Goal: Task Accomplishment & Management: Complete application form

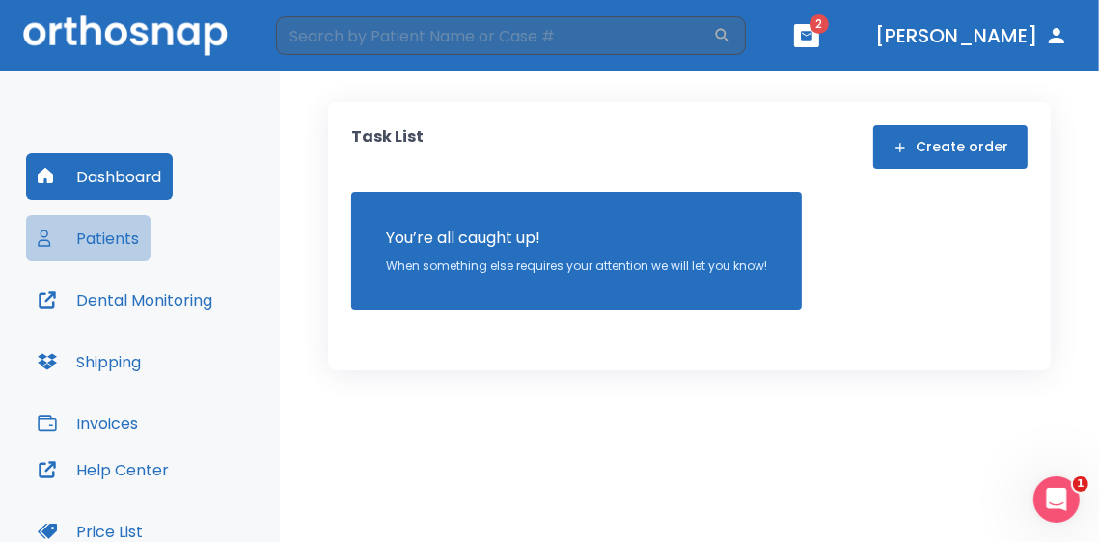
click at [139, 226] on button "Patients" at bounding box center [88, 238] width 124 height 46
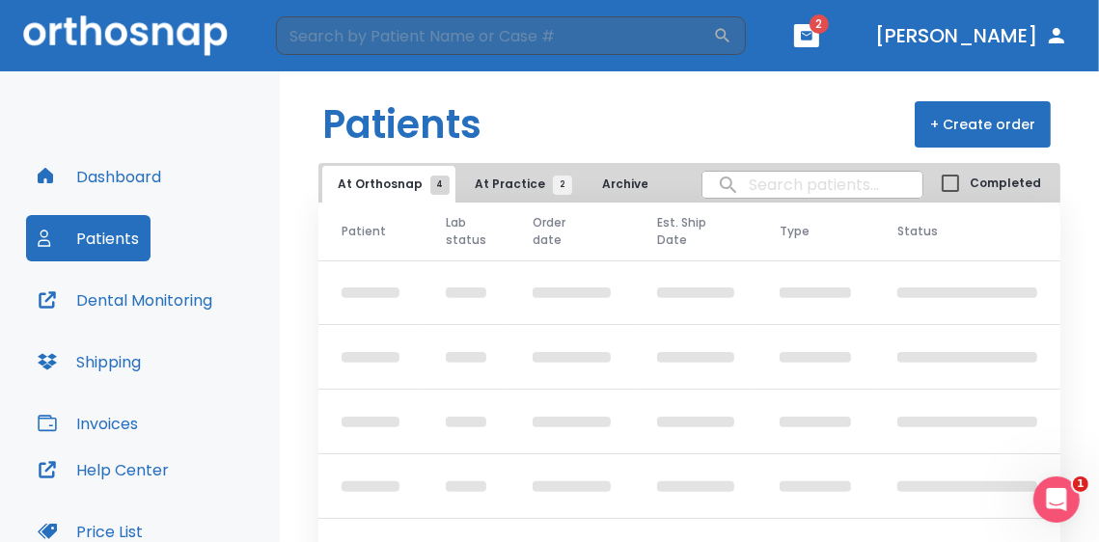
click at [120, 186] on button "Dashboard" at bounding box center [99, 176] width 147 height 46
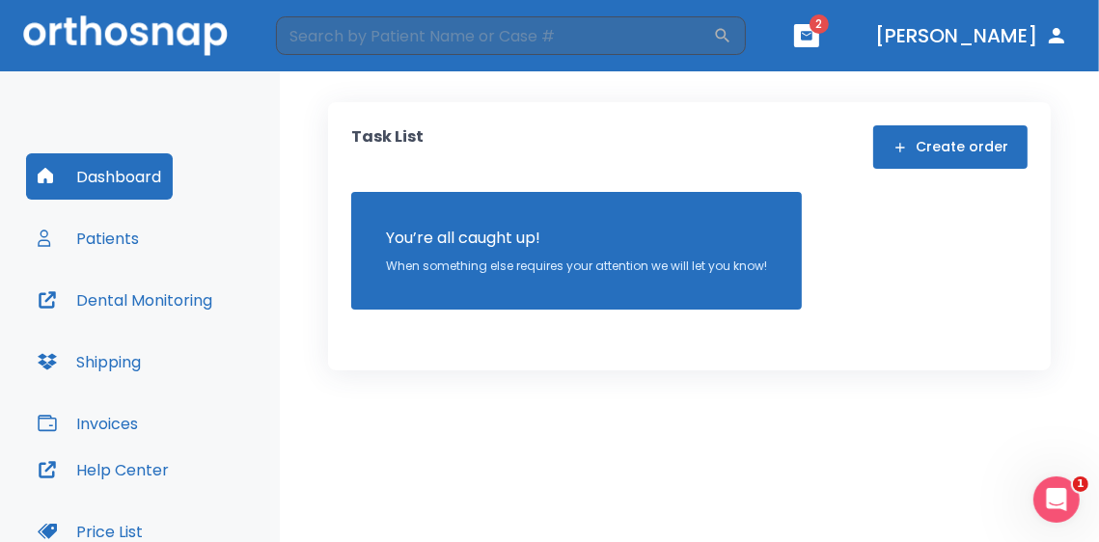
click at [109, 227] on button "Patients" at bounding box center [88, 238] width 124 height 46
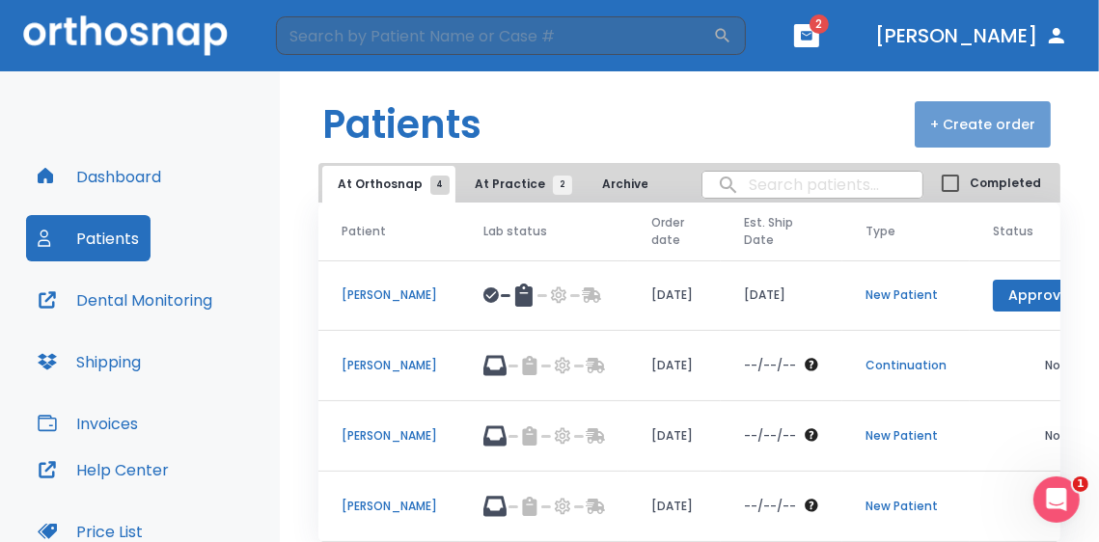
click at [1006, 112] on button "+ Create order" at bounding box center [982, 124] width 136 height 46
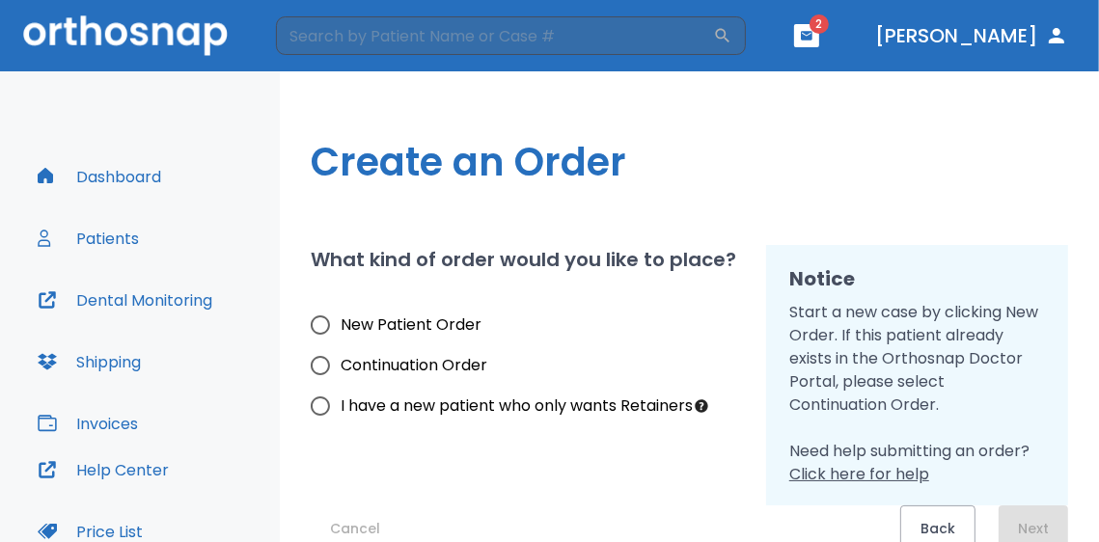
click at [325, 374] on input "Continuation Order" at bounding box center [320, 365] width 41 height 41
radio input "true"
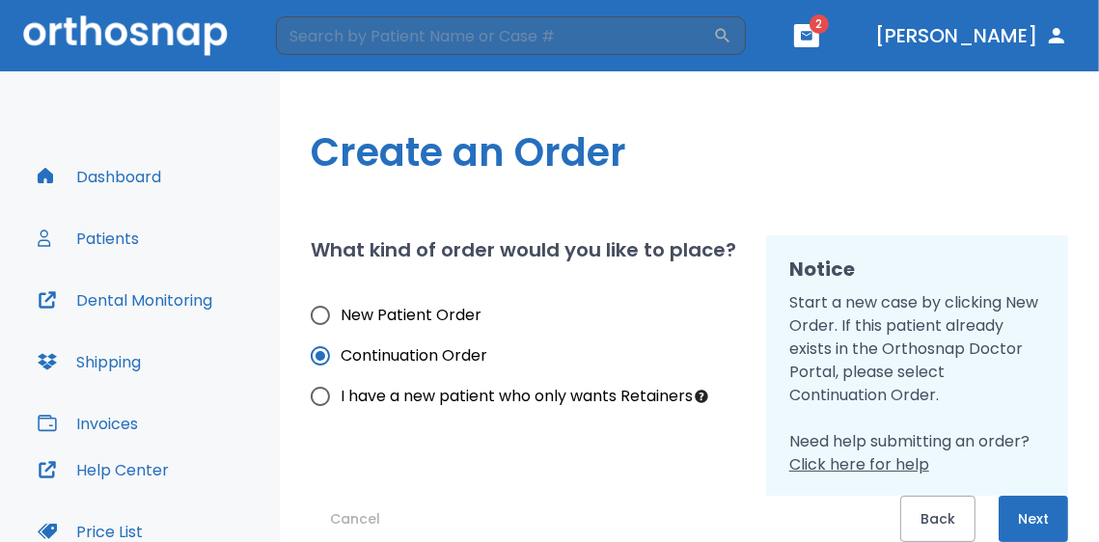
click at [1021, 524] on button "Next" at bounding box center [1032, 519] width 69 height 46
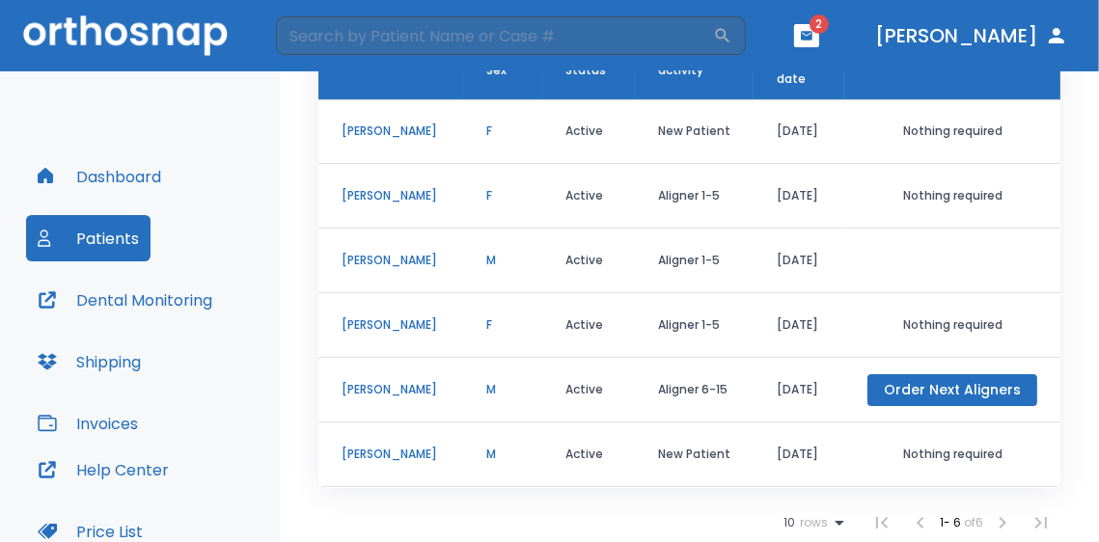
scroll to position [29, 0]
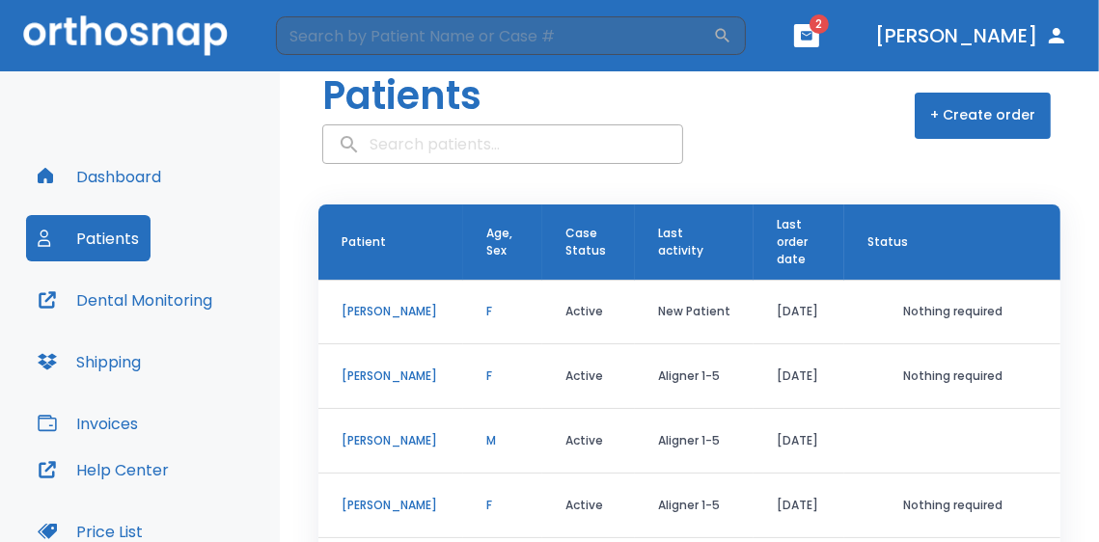
click at [953, 128] on button "+ Create order" at bounding box center [982, 116] width 136 height 46
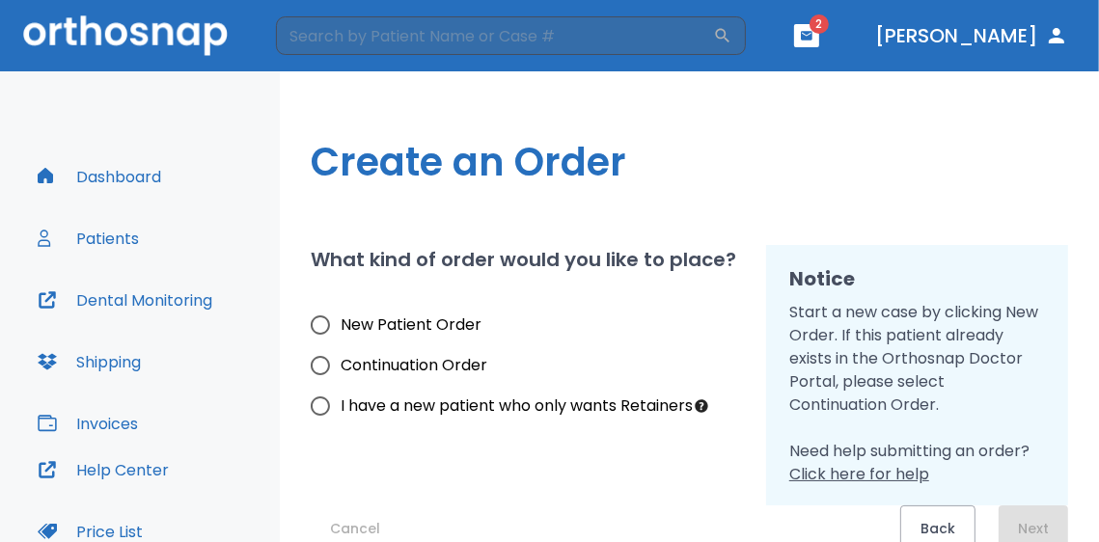
click at [327, 373] on input "Continuation Order" at bounding box center [320, 365] width 41 height 41
radio input "true"
click at [1006, 531] on button "Next" at bounding box center [1032, 528] width 69 height 46
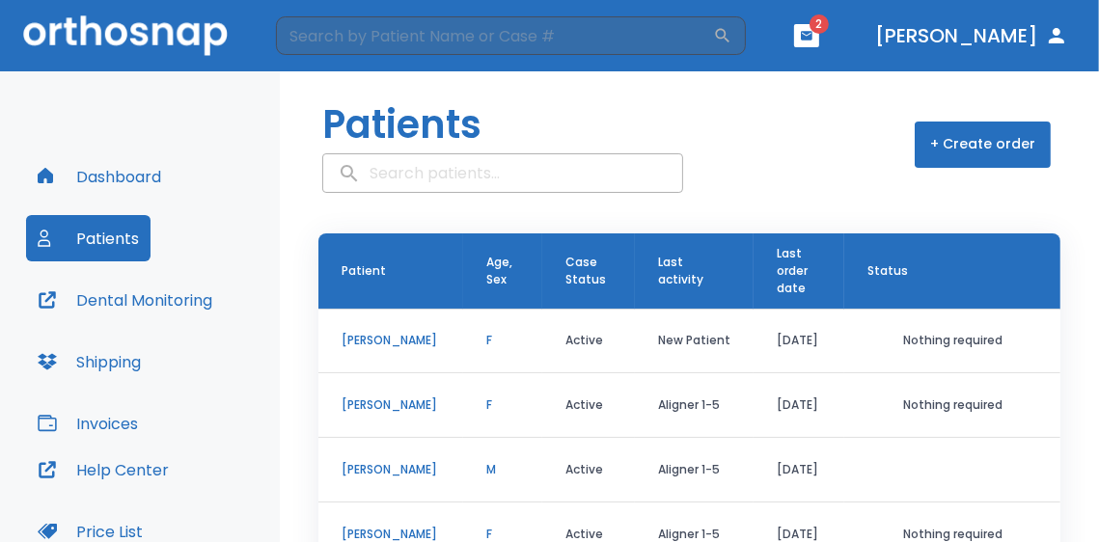
click at [647, 141] on header "Patients + Create order" at bounding box center [689, 136] width 819 height 131
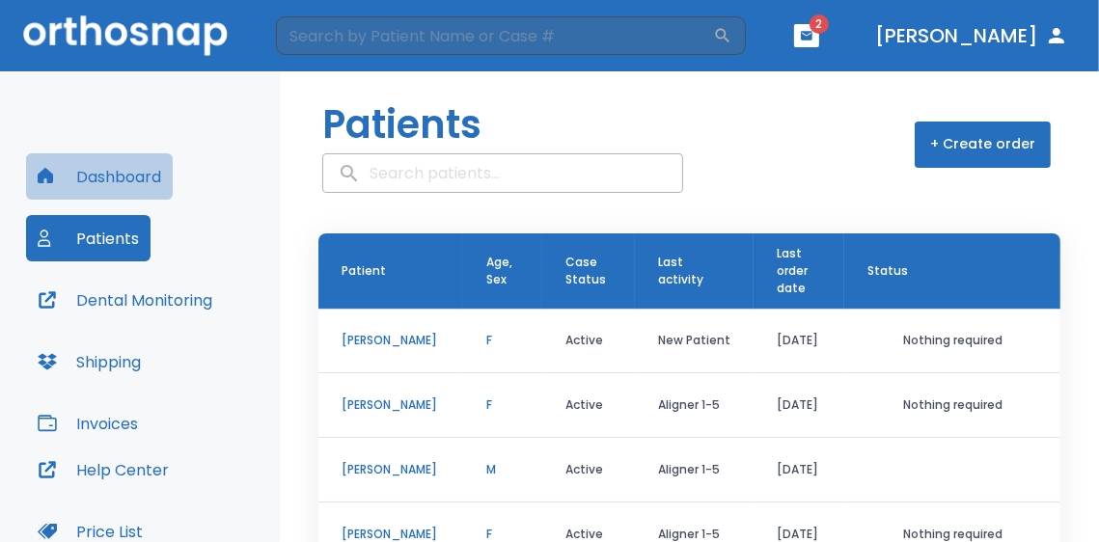
click at [110, 165] on button "Dashboard" at bounding box center [99, 176] width 147 height 46
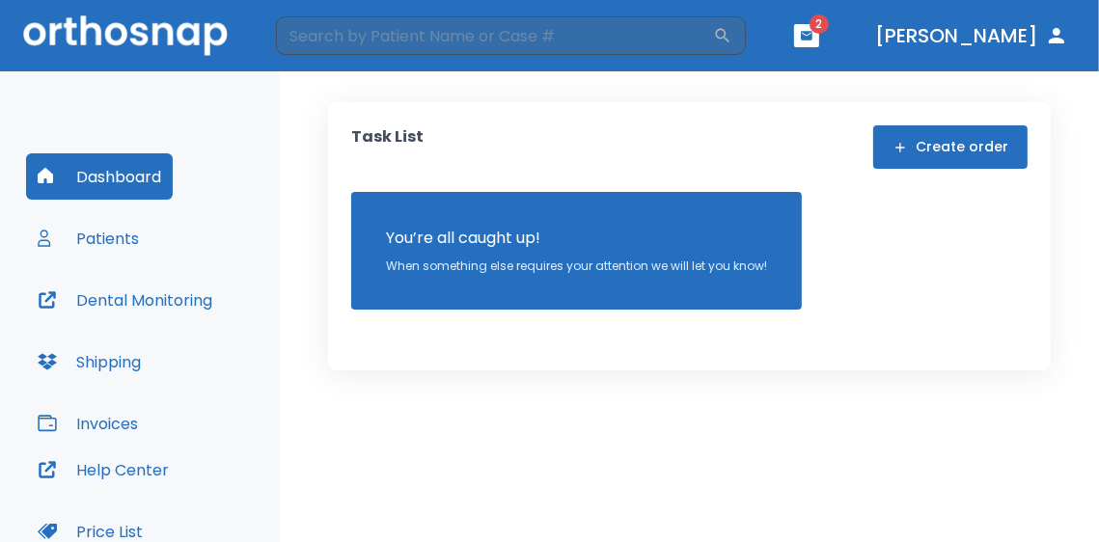
click at [921, 141] on button "Create order" at bounding box center [950, 146] width 154 height 43
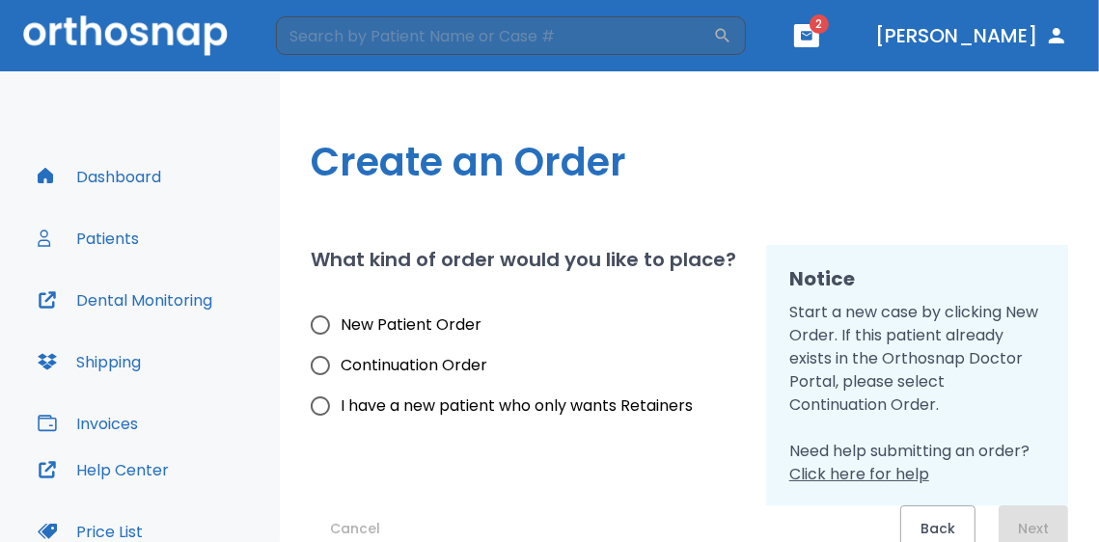
click at [410, 362] on span "Continuation Order" at bounding box center [414, 365] width 147 height 23
click at [341, 362] on input "Continuation Order" at bounding box center [320, 365] width 41 height 41
radio input "true"
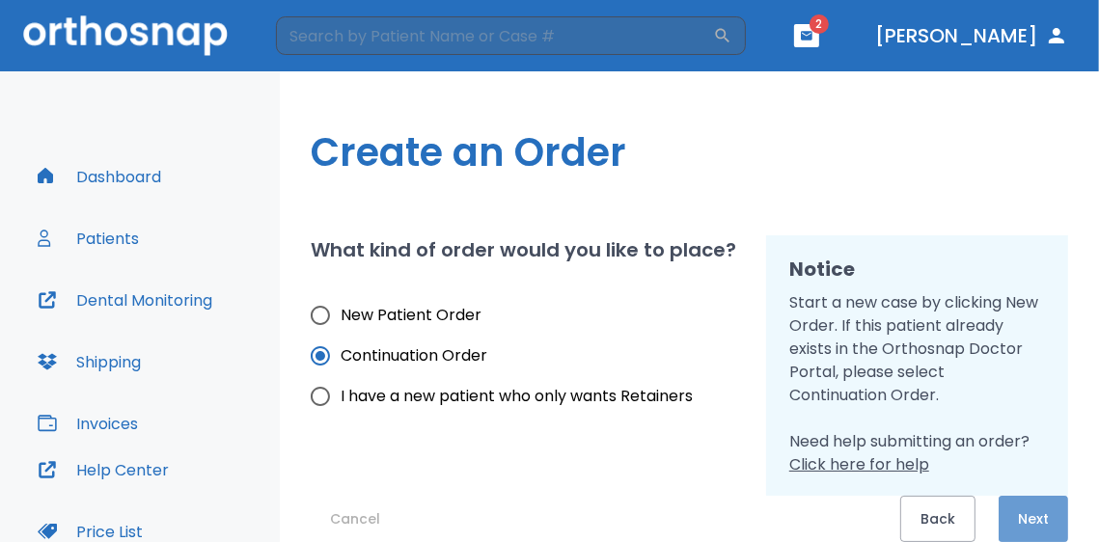
click at [1034, 528] on button "Next" at bounding box center [1032, 519] width 69 height 46
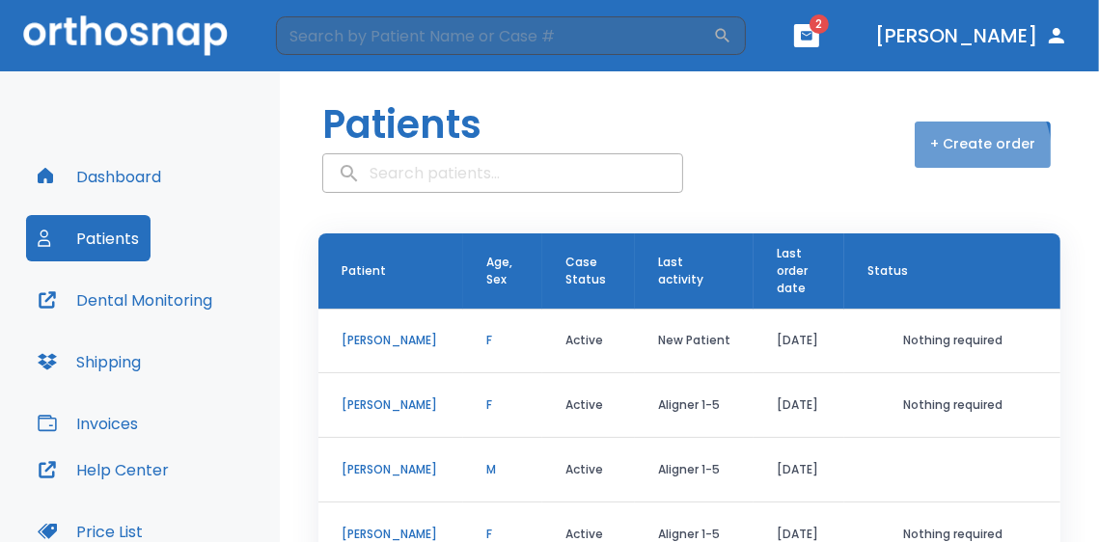
click at [947, 153] on button "+ Create order" at bounding box center [982, 145] width 136 height 46
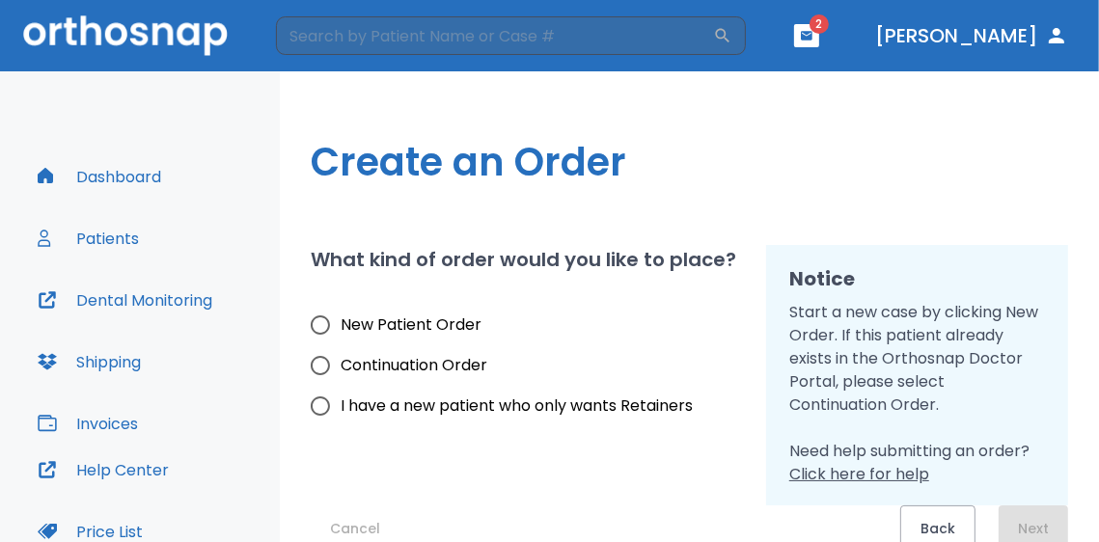
click at [378, 367] on span "Continuation Order" at bounding box center [414, 365] width 147 height 23
click at [341, 367] on input "Continuation Order" at bounding box center [320, 365] width 41 height 41
radio input "true"
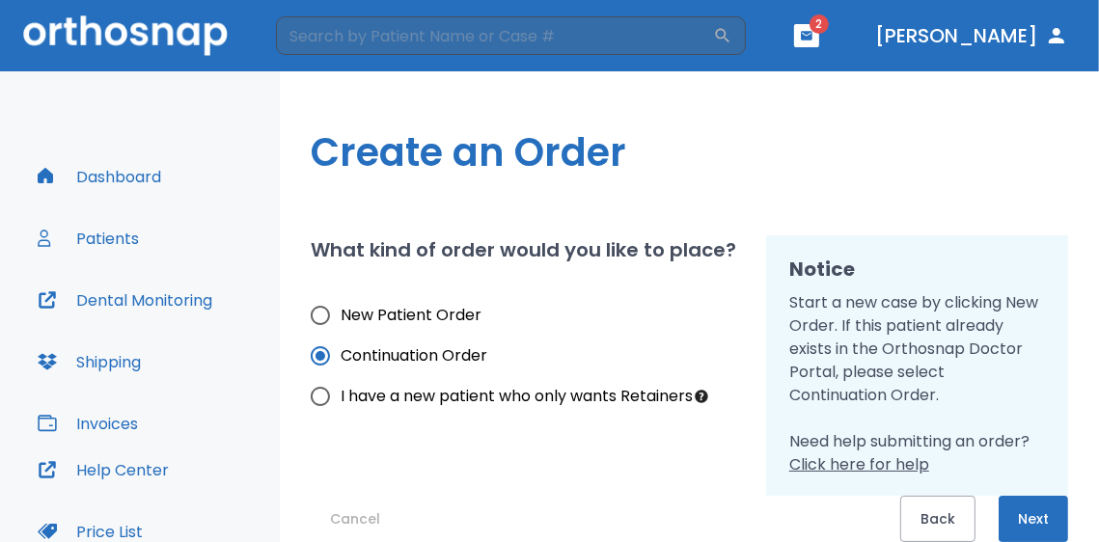
drag, startPoint x: 383, startPoint y: 315, endPoint x: 611, endPoint y: 375, distance: 235.4
click at [383, 315] on span "New Patient Order" at bounding box center [411, 315] width 141 height 23
click at [341, 315] on input "New Patient Order" at bounding box center [320, 315] width 41 height 41
radio input "true"
click at [1023, 510] on button "Next" at bounding box center [1032, 519] width 69 height 46
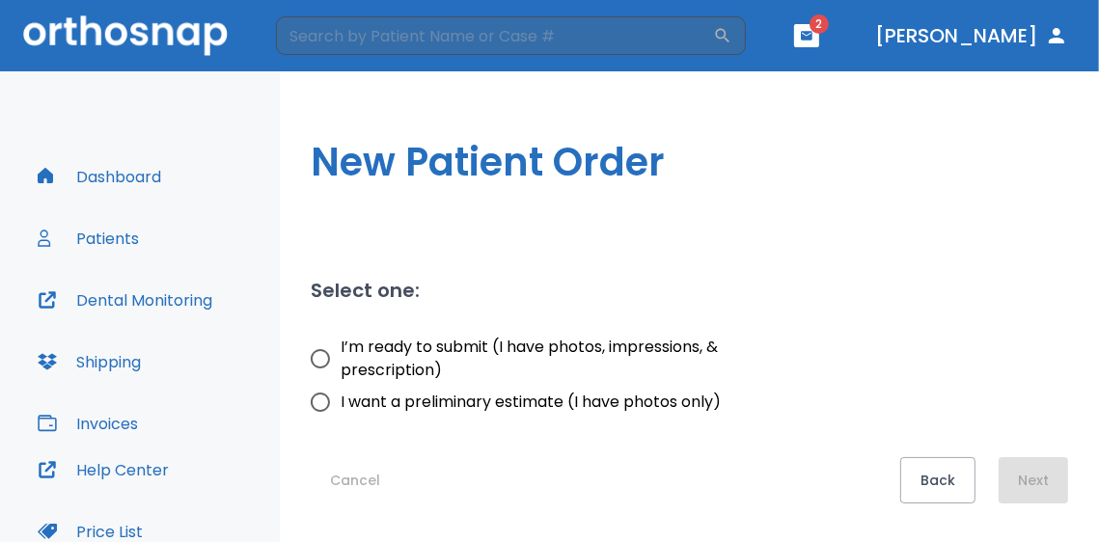
click at [366, 373] on span "I’m ready to submit (I have photos, impressions, & prescription)" at bounding box center [534, 359] width 387 height 46
click at [341, 373] on input "I’m ready to submit (I have photos, impressions, & prescription)" at bounding box center [320, 359] width 41 height 41
radio input "true"
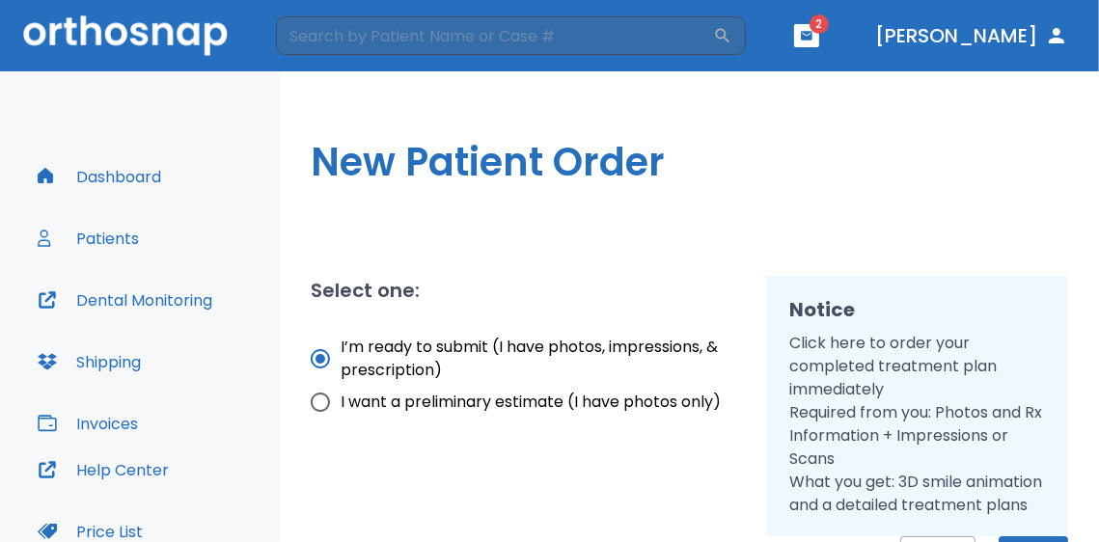
scroll to position [64, 0]
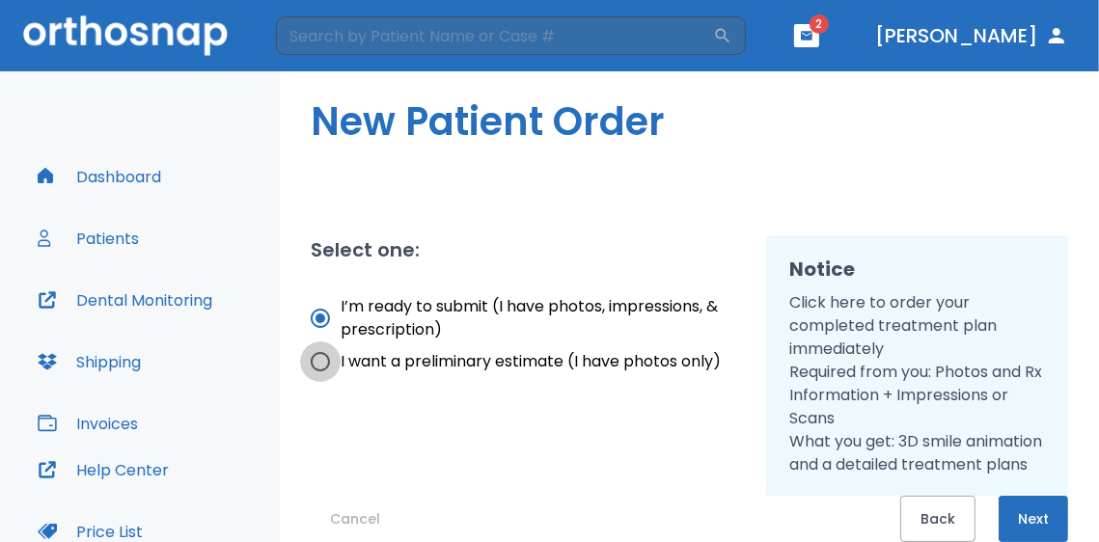
click at [315, 341] on input "I want a preliminary estimate (I have photos only)" at bounding box center [320, 361] width 41 height 41
radio input "true"
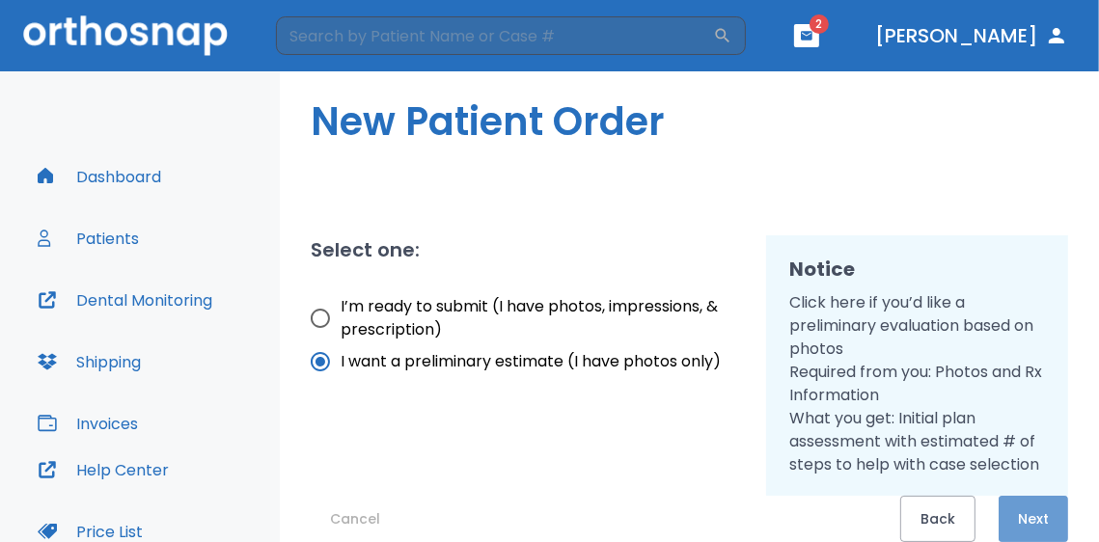
click at [1011, 525] on button "Next" at bounding box center [1032, 519] width 69 height 46
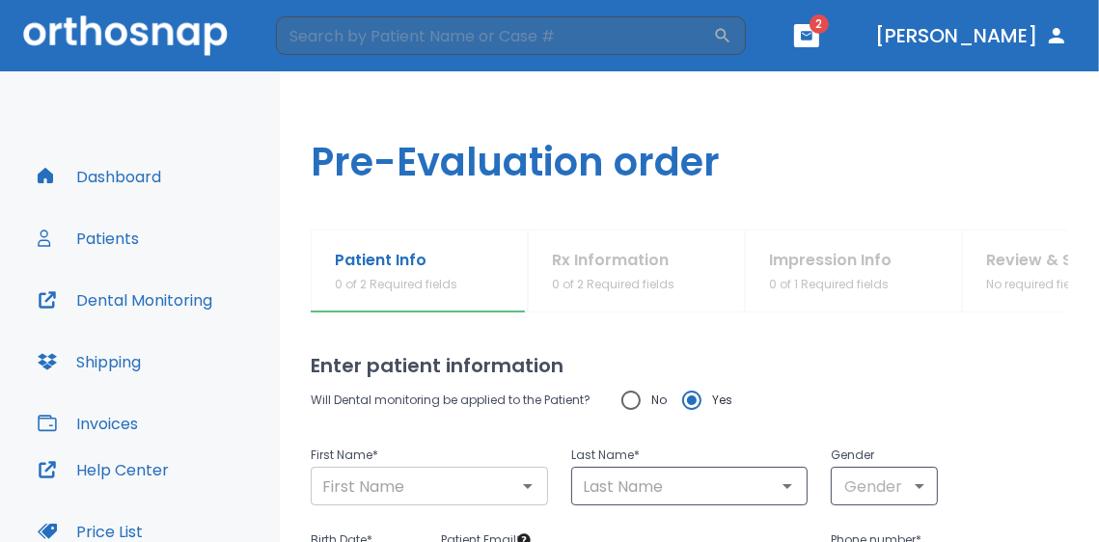
click at [418, 477] on input "text" at bounding box center [429, 486] width 226 height 27
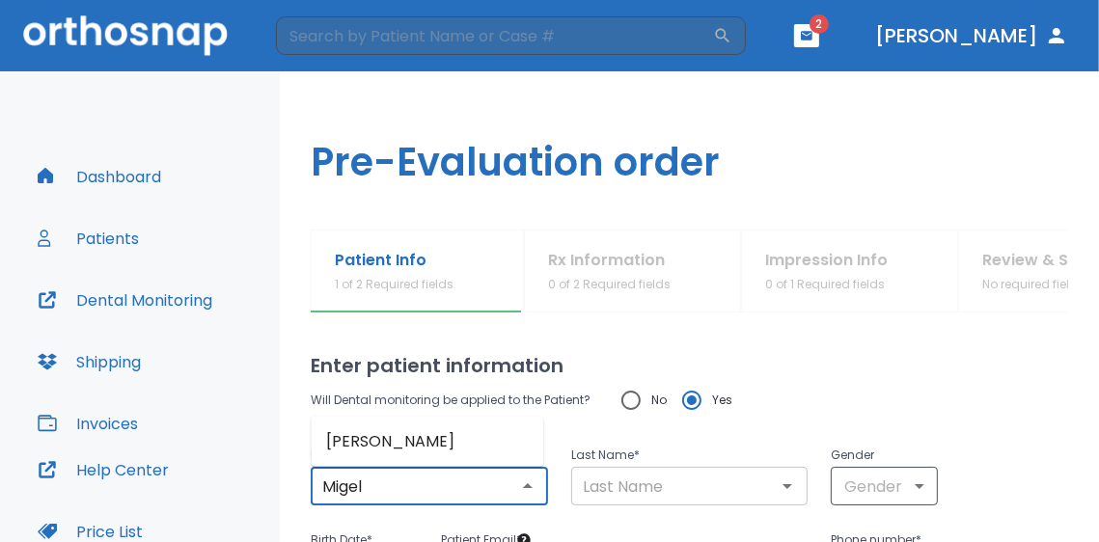
type input "Migel"
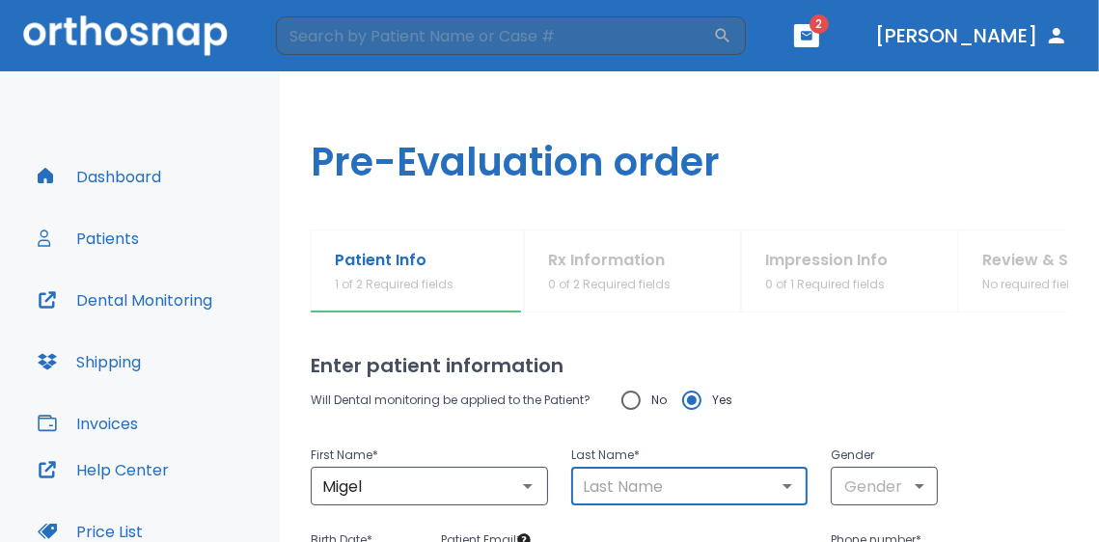
click at [652, 496] on input "text" at bounding box center [690, 486] width 226 height 27
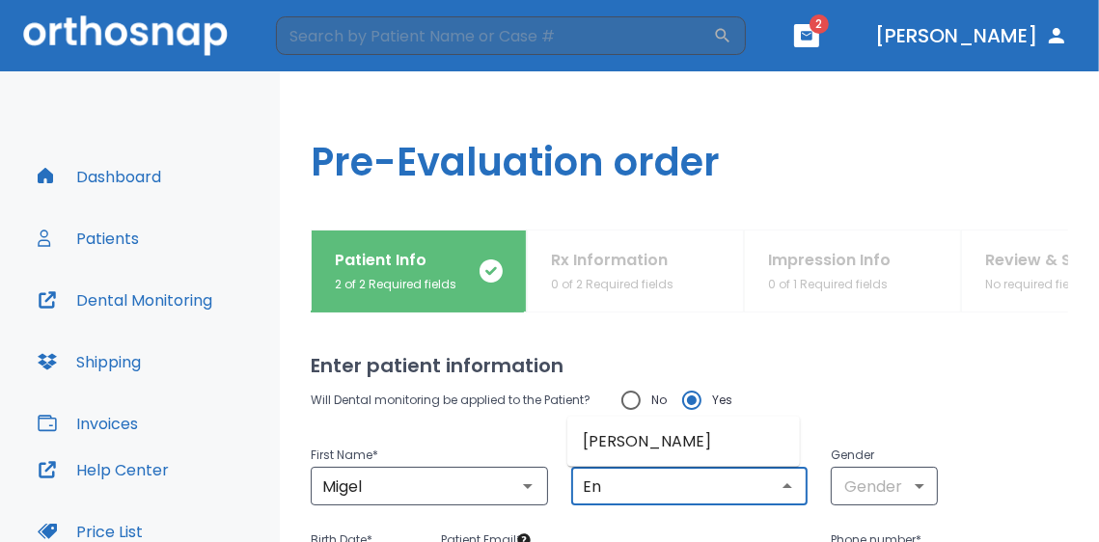
type input "E"
type input "Vargas"
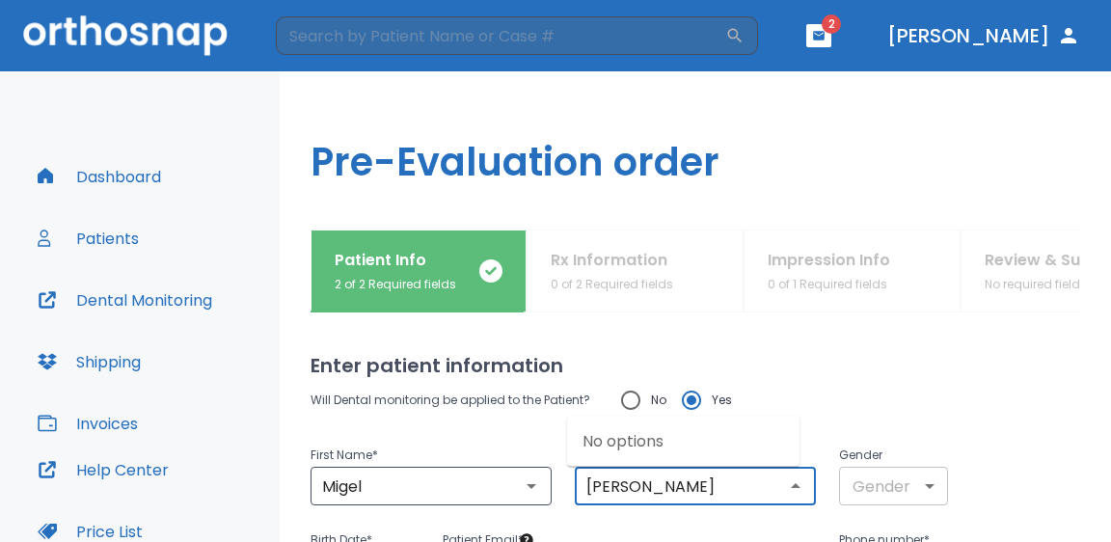
click at [918, 485] on body "​ 2 Dr. Largoza Dashboard Patients Dental Monitoring Shipping Invoices Help Cen…" at bounding box center [555, 271] width 1111 height 542
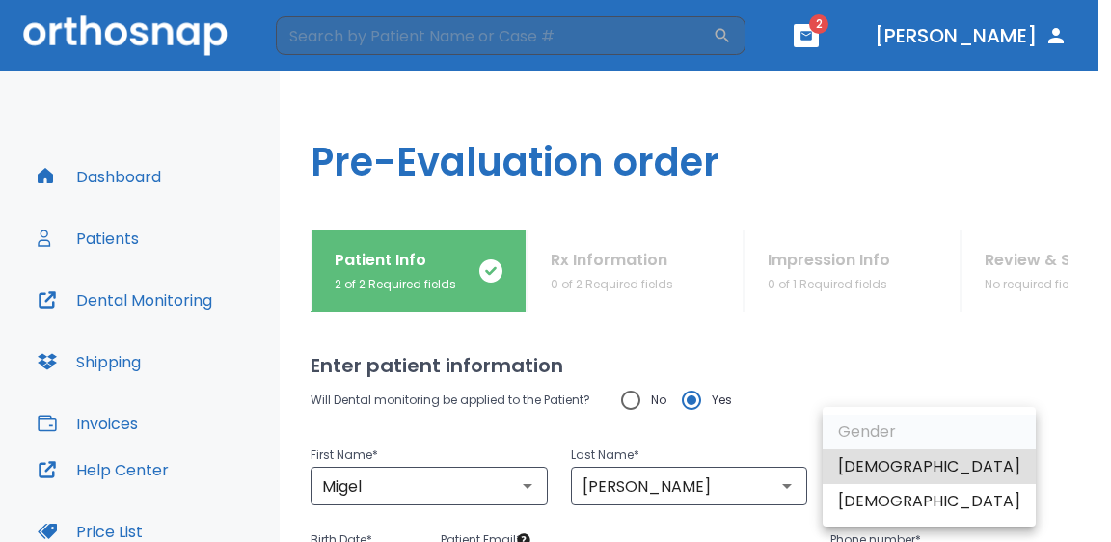
click at [878, 464] on li "Male" at bounding box center [929, 467] width 213 height 35
type input "1"
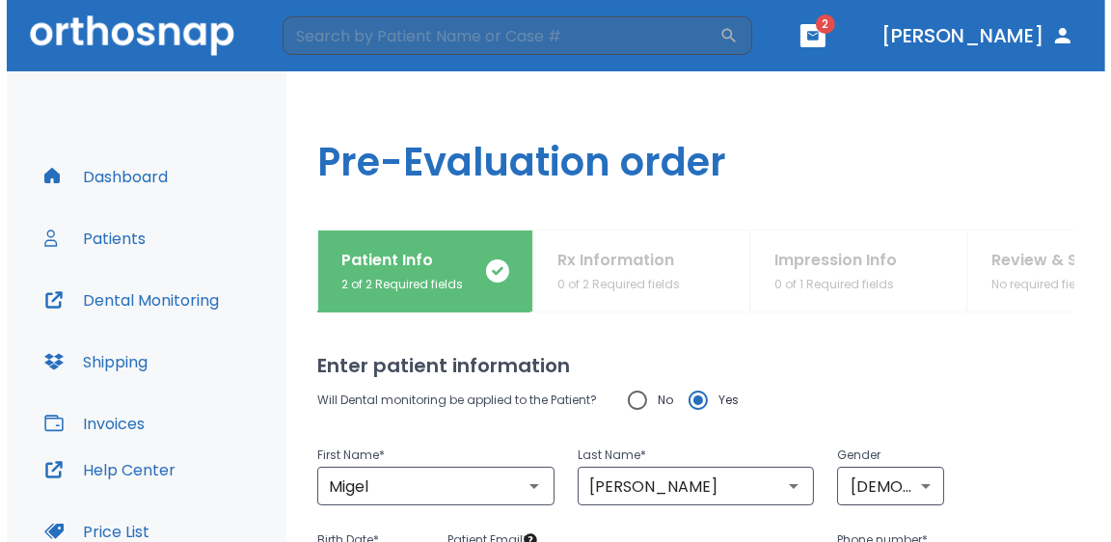
scroll to position [210, 0]
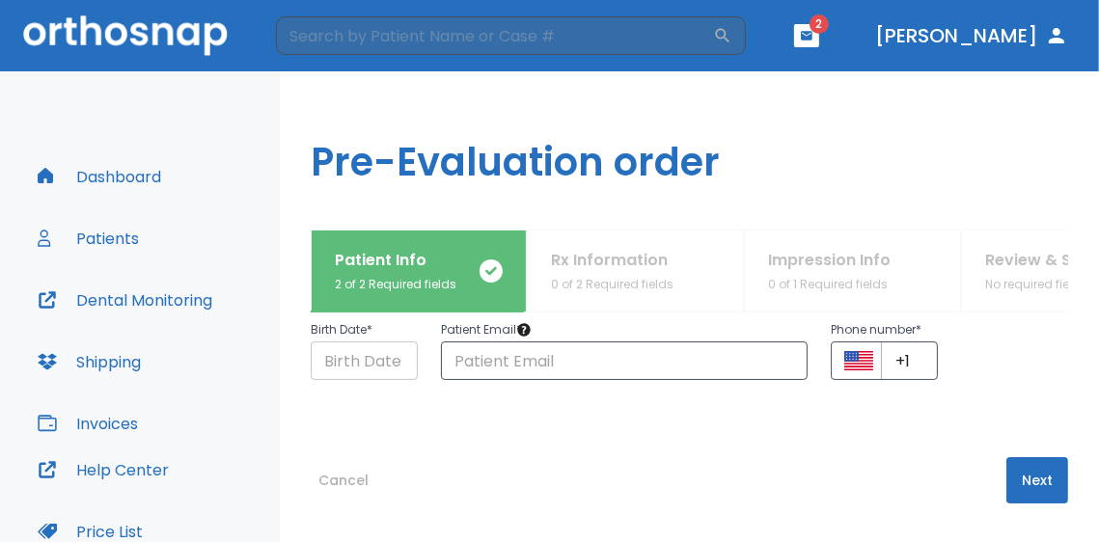
click at [393, 367] on input "Choose date" at bounding box center [364, 360] width 107 height 39
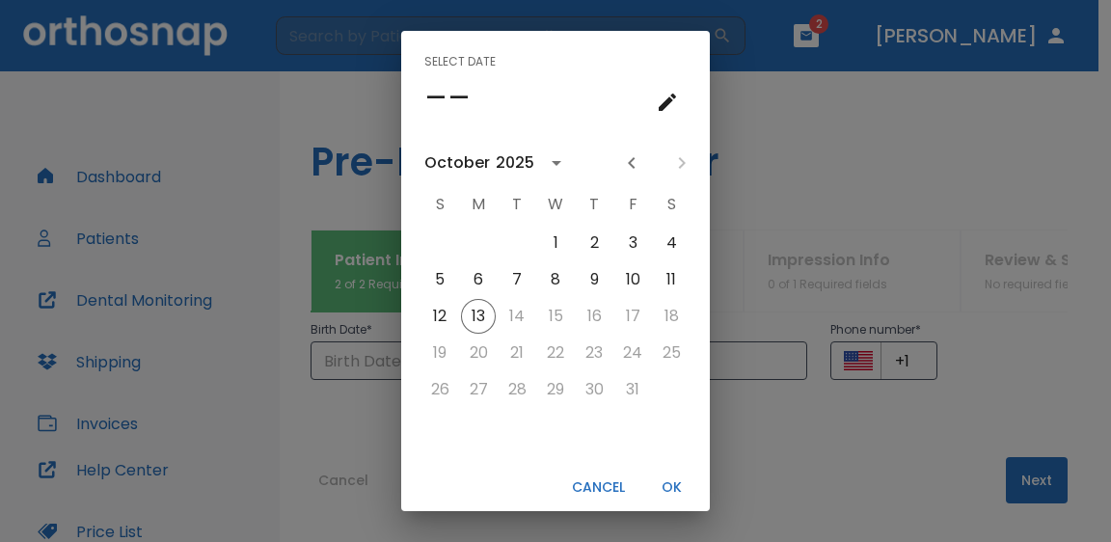
click at [460, 130] on div "Select date –– October 2025 S M T W T F S 1 2 3 4 5 6 7 8 9 10 11 12 13 14 15 1…" at bounding box center [555, 255] width 309 height 448
click at [425, 91] on h4 "––" at bounding box center [447, 97] width 46 height 41
click at [424, 103] on h4 "––" at bounding box center [447, 97] width 46 height 41
click at [439, 95] on h4 "––" at bounding box center [447, 97] width 46 height 41
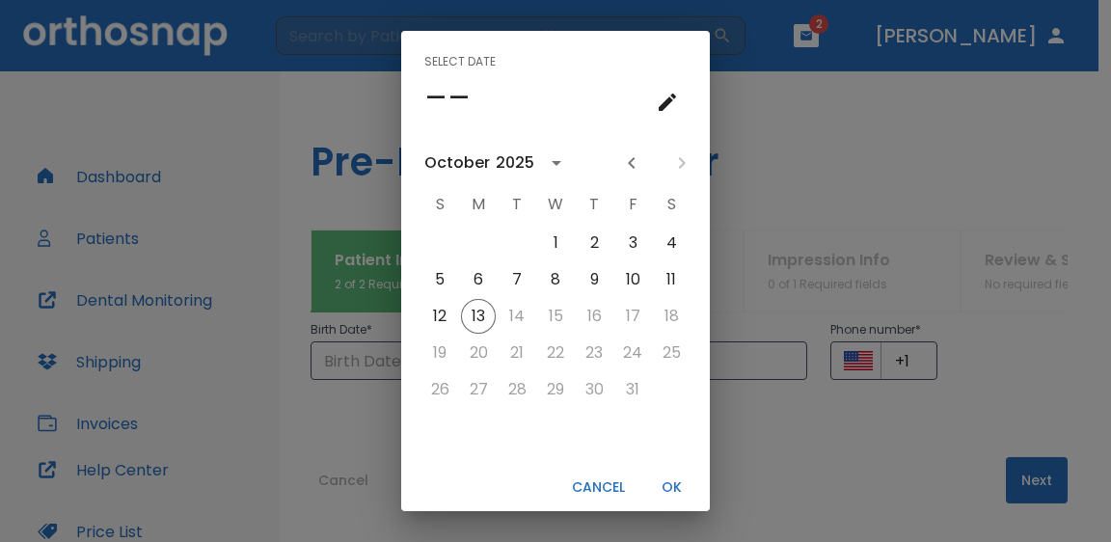
drag, startPoint x: 686, startPoint y: 106, endPoint x: 668, endPoint y: 104, distance: 18.4
click at [684, 106] on div "Select date ––" at bounding box center [555, 82] width 309 height 102
click at [668, 104] on icon "calendar view is open, go to text input view" at bounding box center [667, 102] width 23 height 23
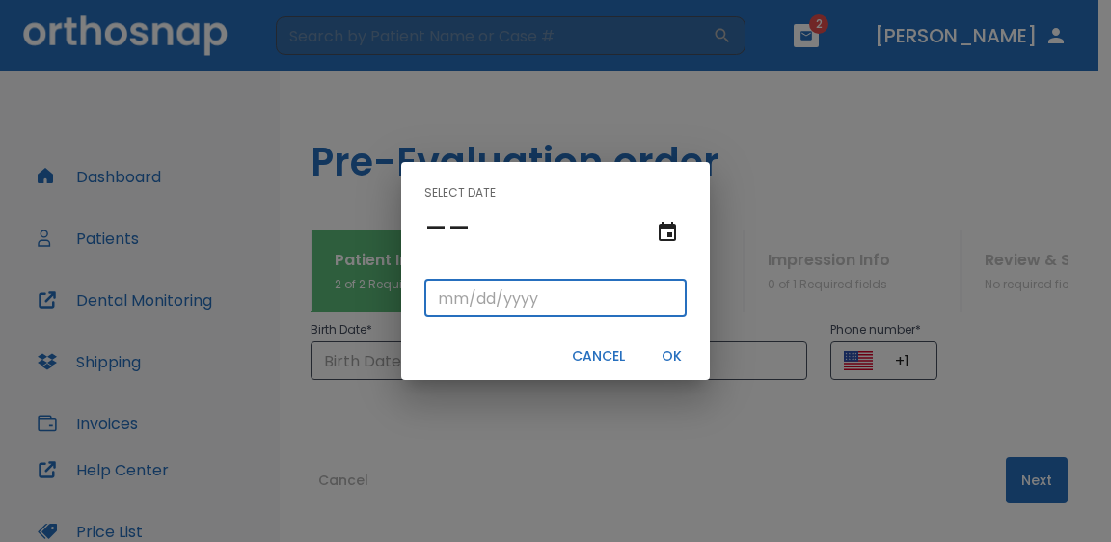
click at [440, 287] on input "tel" at bounding box center [555, 298] width 262 height 39
type input "01/01/"
type input "01/01/0002"
type input "01/01/2"
type input "01/01/0020"
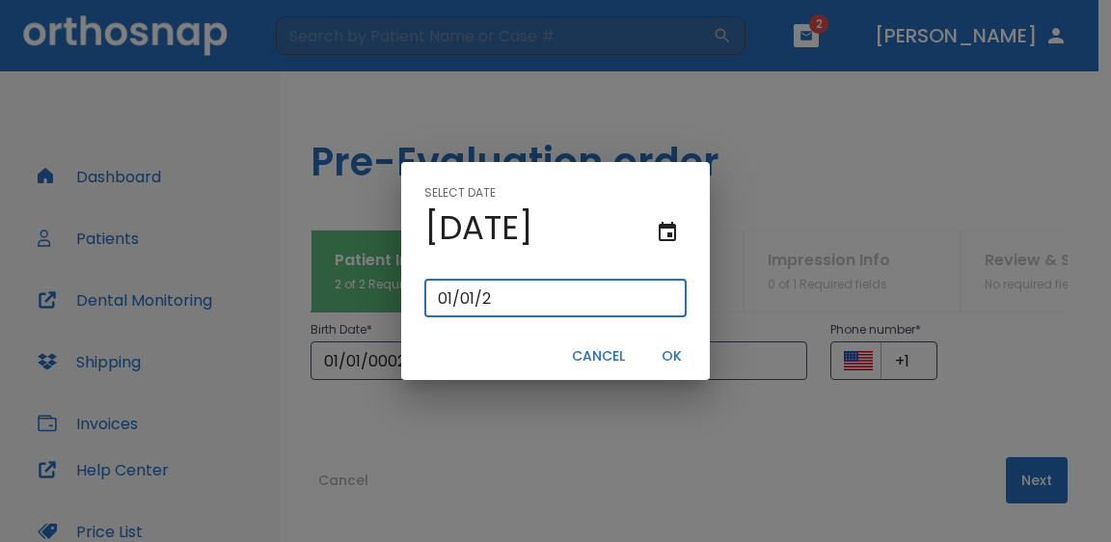
type input "01/01/20"
type input "01/01/0200"
type input "01/01/200"
type input "01/01/2000"
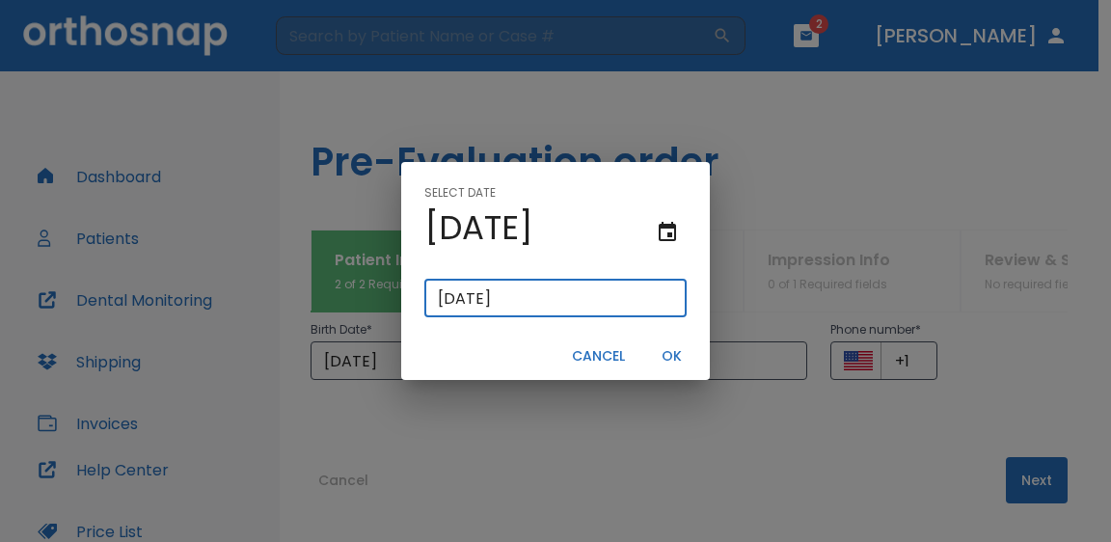
click at [673, 350] on button "OK" at bounding box center [671, 357] width 62 height 32
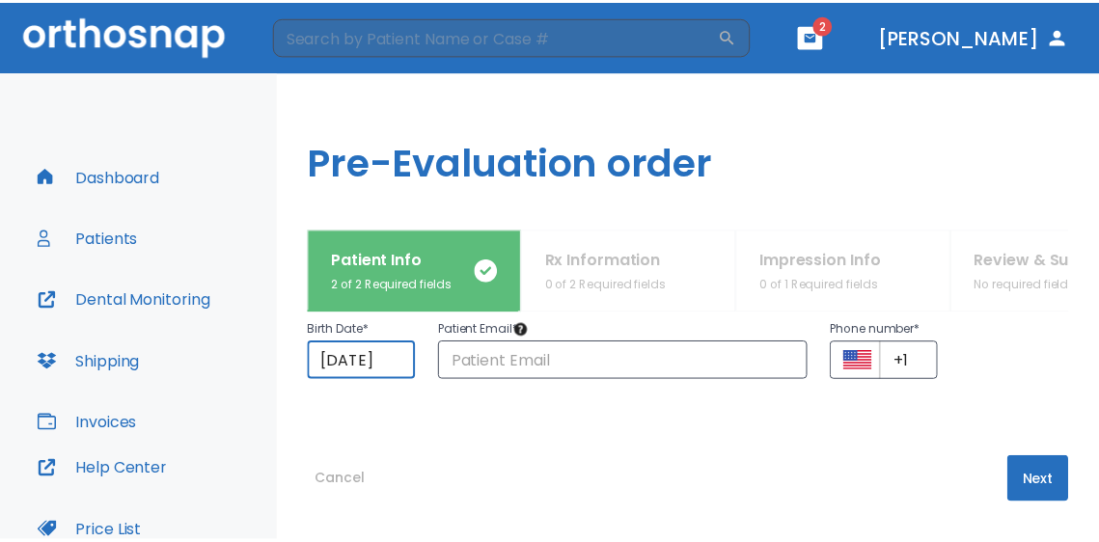
scroll to position [0, 1]
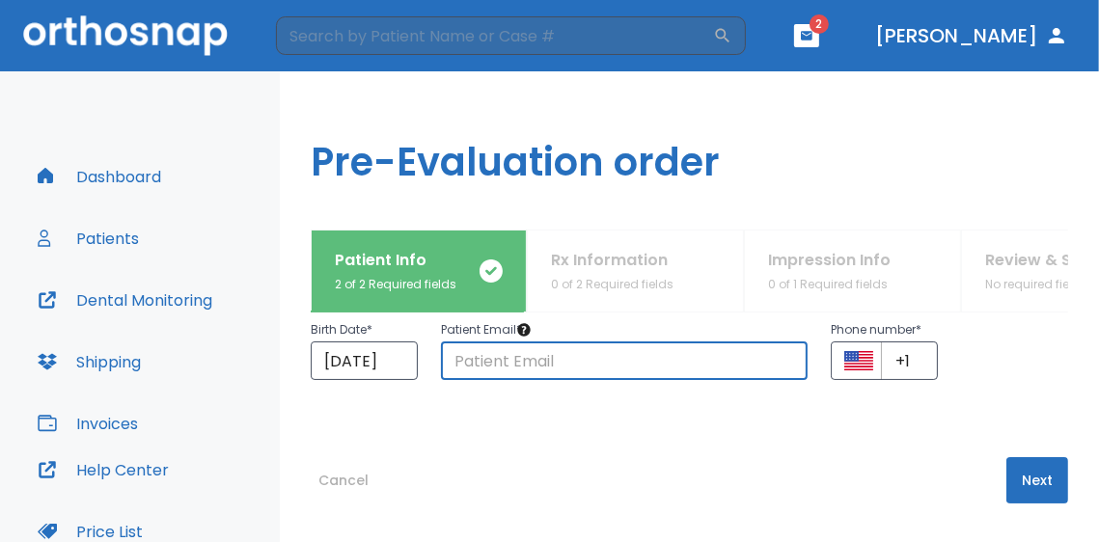
click at [576, 349] on input "text" at bounding box center [625, 360] width 368 height 39
click at [814, 460] on div "Cancel Next" at bounding box center [689, 499] width 757 height 85
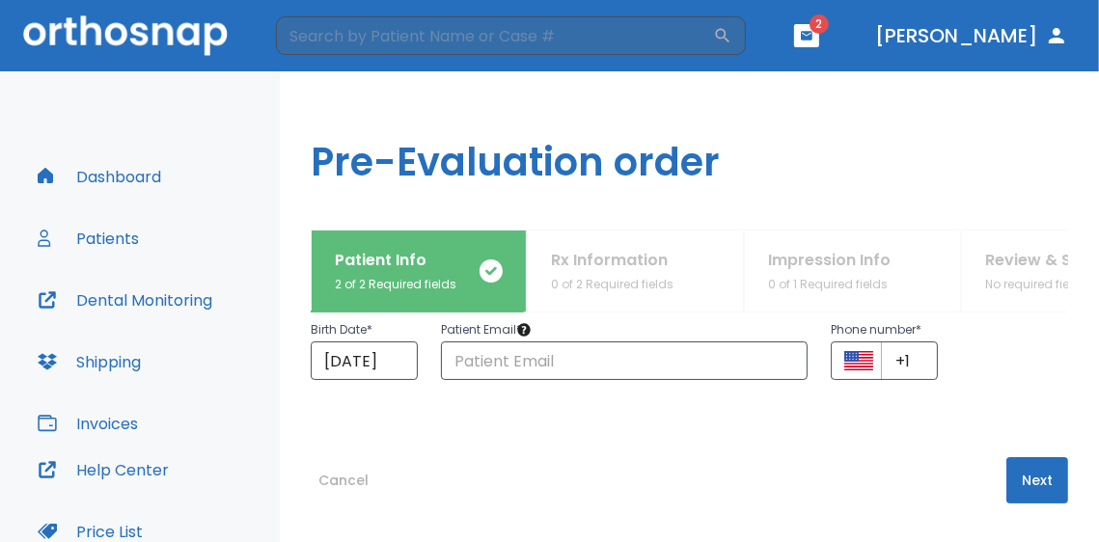
click at [928, 334] on div "Birth Date * 01/01/2000 ​ Patient Email * ​ Phone number * ​ +1 ​" at bounding box center [677, 337] width 780 height 85
click at [914, 360] on input "+1" at bounding box center [909, 360] width 57 height 39
type input "+1 (707) 416-5060"
drag, startPoint x: 1005, startPoint y: 454, endPoint x: 1011, endPoint y: 465, distance: 12.1
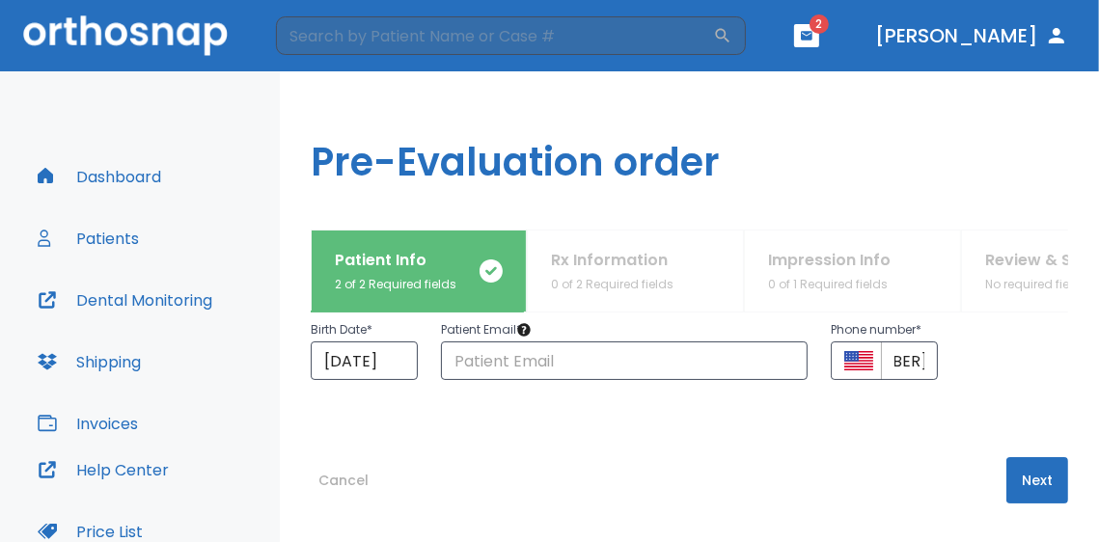
click at [1011, 464] on div "Enter patient information Will Dental monitoring be applied to the Patient? No …" at bounding box center [689, 428] width 757 height 230
click at [1011, 476] on button "Next" at bounding box center [1037, 480] width 62 height 46
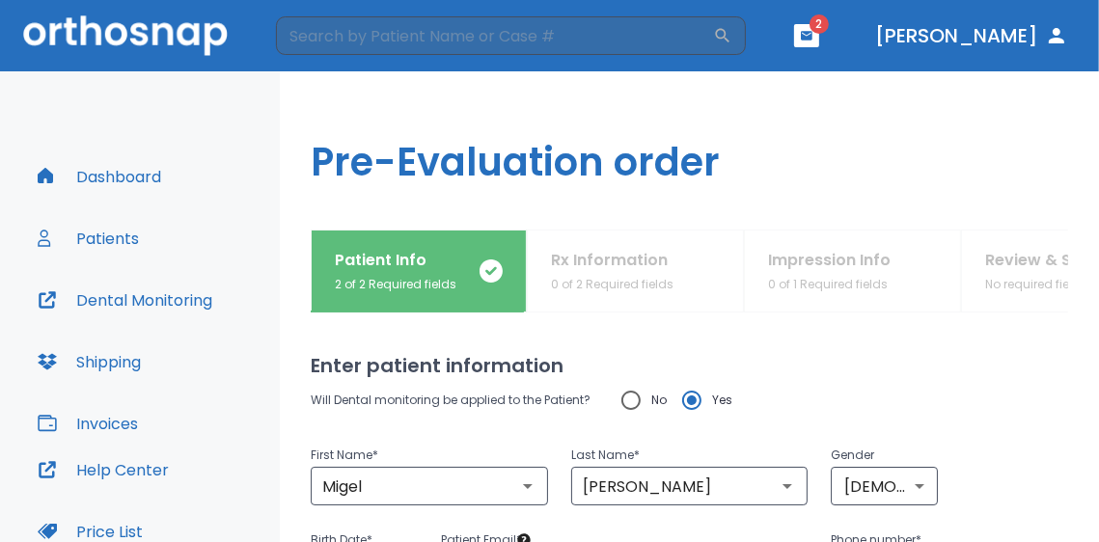
click at [833, 178] on h1 "Pre-Evaluation order" at bounding box center [689, 150] width 819 height 158
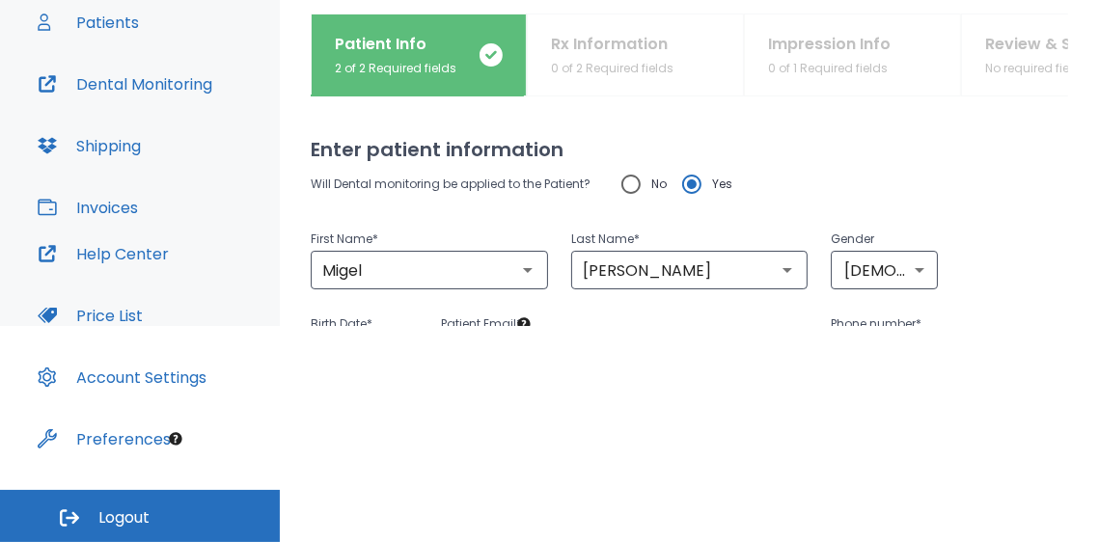
scroll to position [232, 0]
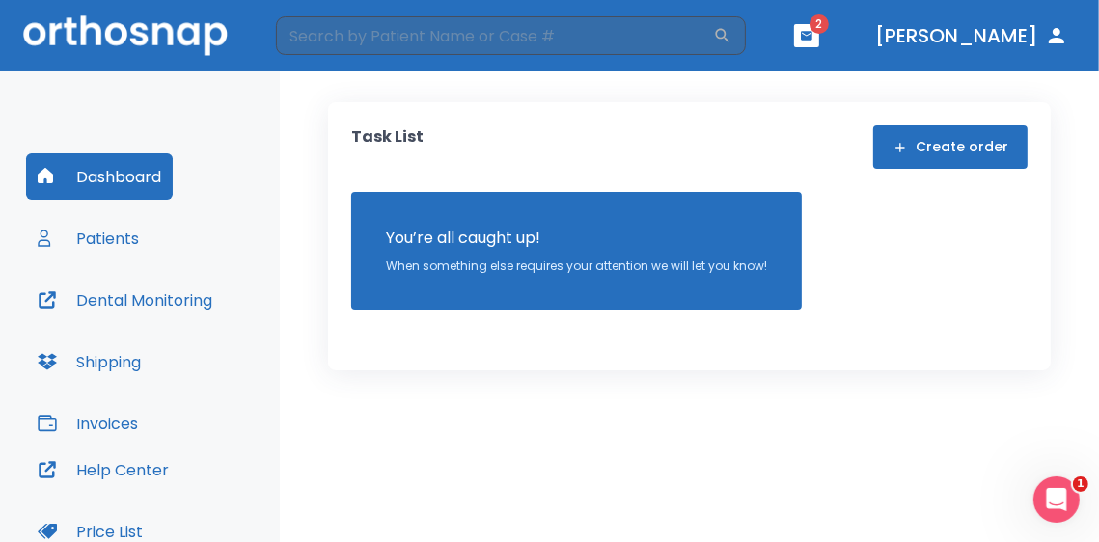
click at [918, 171] on div "Task List Create order You’re all caught up! When something else requires your …" at bounding box center [689, 217] width 676 height 184
click at [926, 150] on button "Create order" at bounding box center [950, 146] width 154 height 43
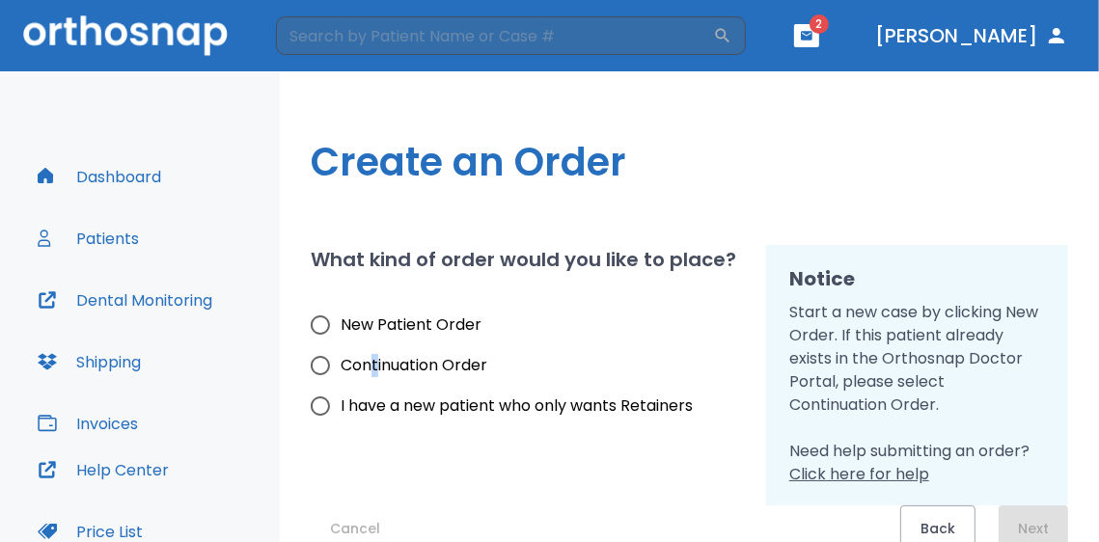
click at [374, 370] on span "Continuation Order" at bounding box center [414, 365] width 147 height 23
click at [322, 323] on input "New Patient Order" at bounding box center [320, 325] width 41 height 41
radio input "true"
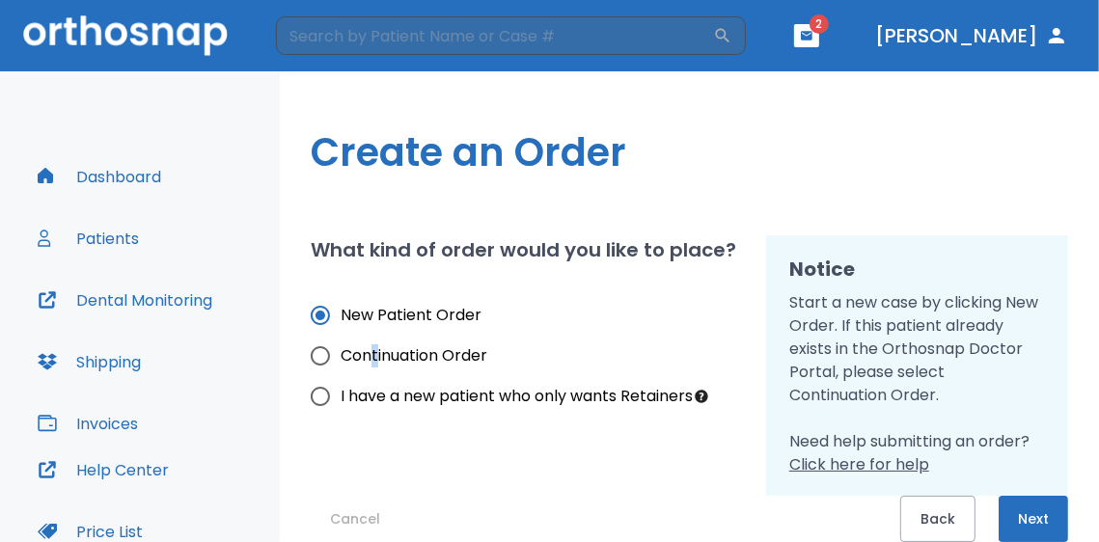
click at [1007, 527] on button "Next" at bounding box center [1032, 519] width 69 height 46
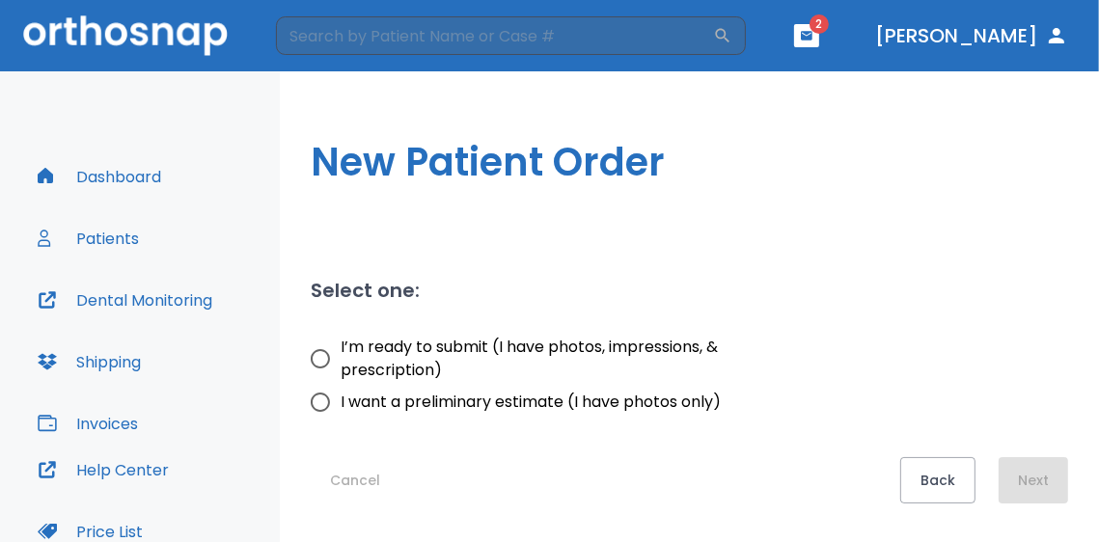
click at [326, 357] on input "I’m ready to submit (I have photos, impressions, & prescription)" at bounding box center [320, 359] width 41 height 41
radio input "true"
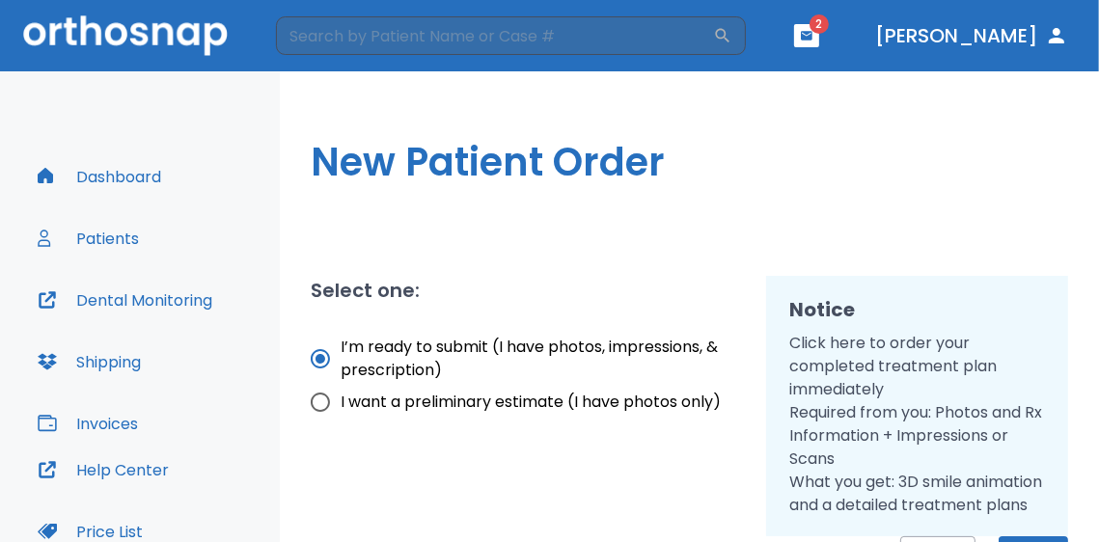
drag, startPoint x: 316, startPoint y: 399, endPoint x: 332, endPoint y: 396, distance: 15.7
click at [316, 400] on input "I want a preliminary estimate (I have photos only)" at bounding box center [320, 402] width 41 height 41
radio input "true"
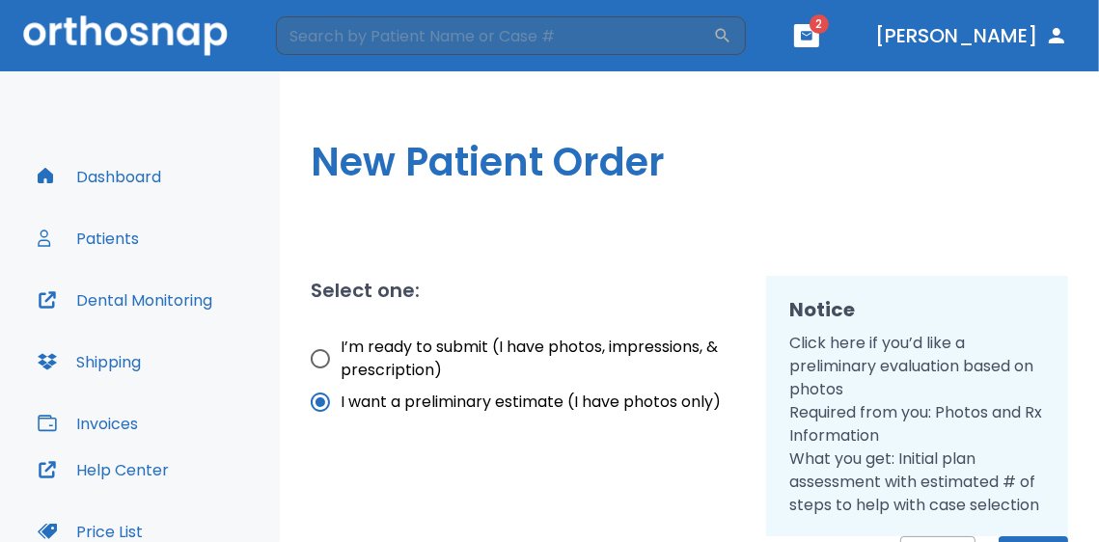
scroll to position [41, 0]
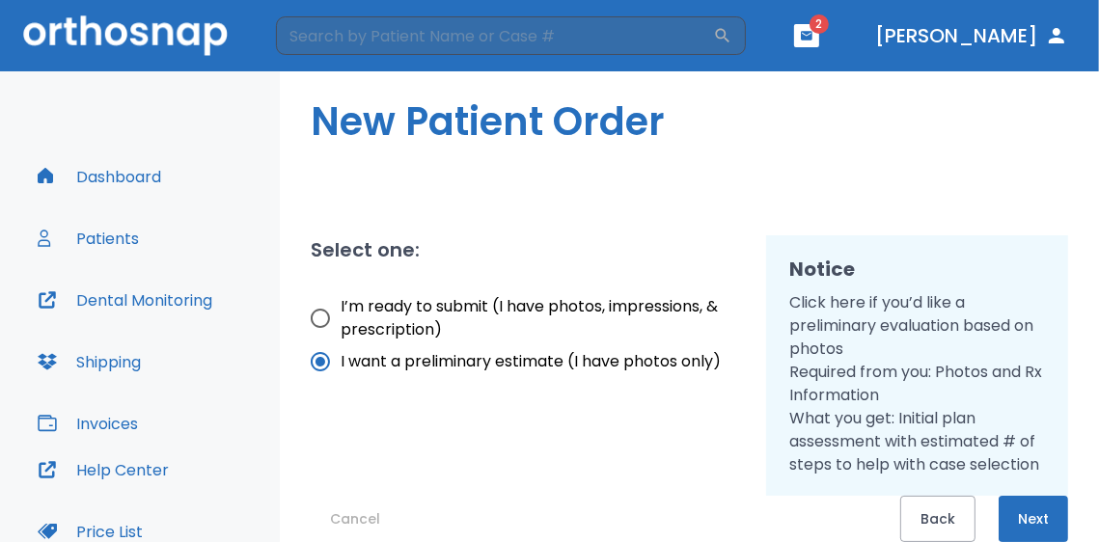
click at [1023, 510] on button "Next" at bounding box center [1032, 519] width 69 height 46
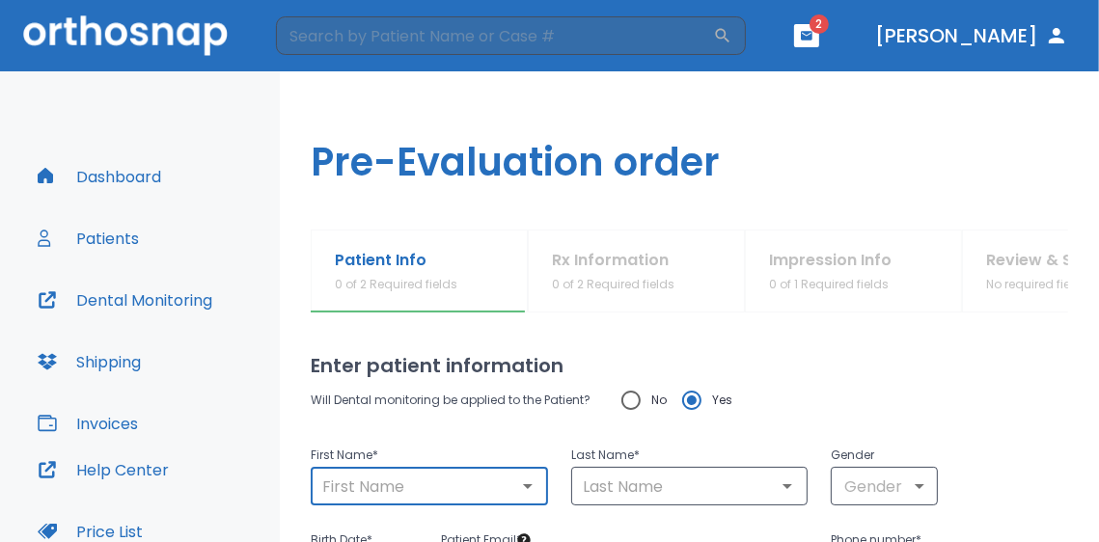
click at [400, 479] on input "text" at bounding box center [429, 486] width 226 height 27
click at [891, 342] on div "Enter patient information Will Dental monitoring be applied to the Patient? No …" at bounding box center [689, 428] width 757 height 230
click at [395, 485] on input "text" at bounding box center [429, 486] width 226 height 27
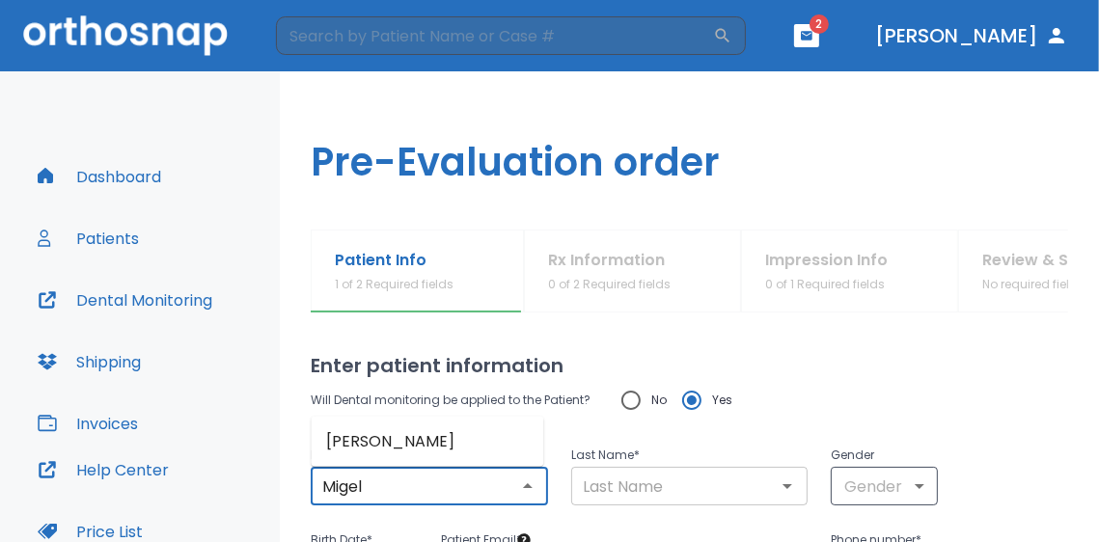
click at [706, 501] on div "​" at bounding box center [689, 486] width 237 height 39
type input "Migel"
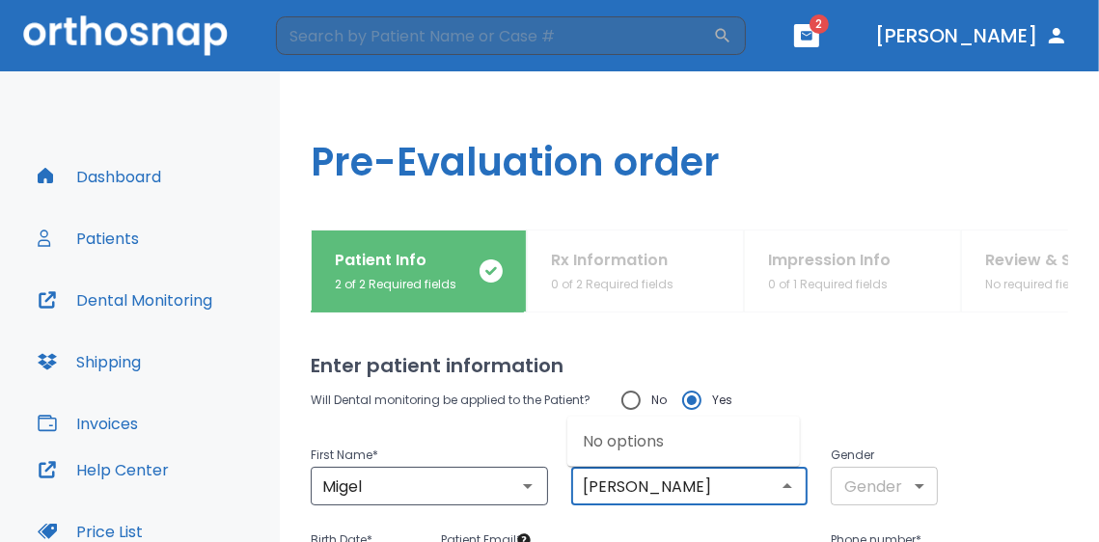
type input "Vargas"
click at [899, 458] on p "Gender" at bounding box center [884, 455] width 107 height 23
click at [860, 475] on body "​ 2 Dr. Largoza Dashboard Patients Dental Monitoring Shipping Invoices Help Cen…" at bounding box center [549, 271] width 1099 height 542
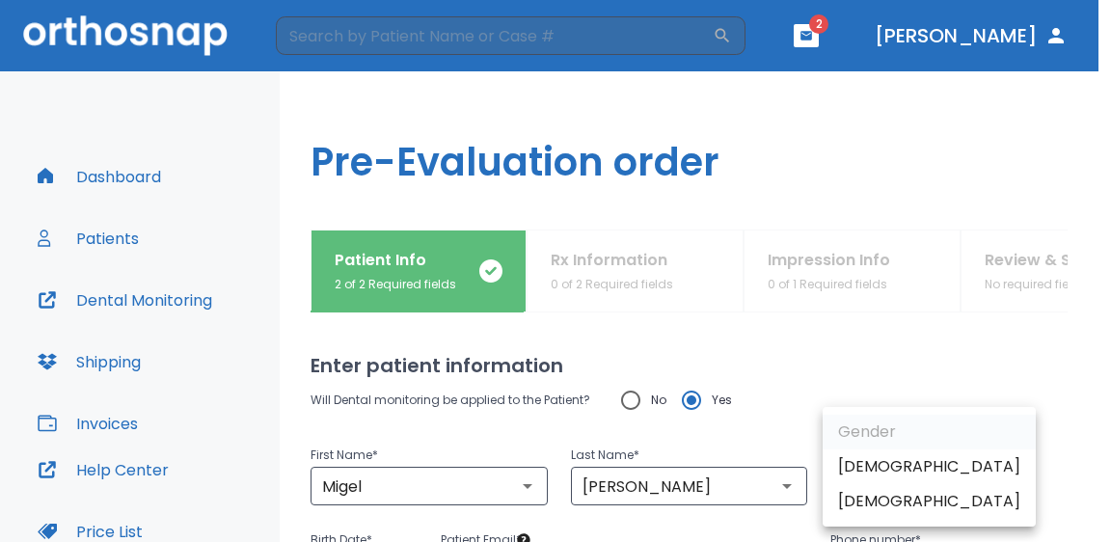
click at [860, 496] on li "Female" at bounding box center [929, 501] width 213 height 35
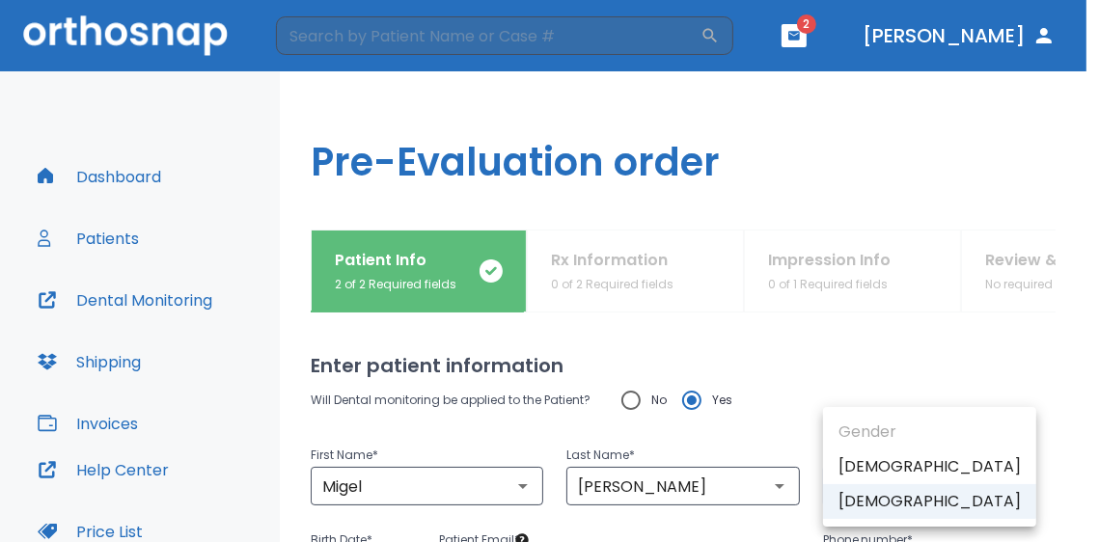
click at [881, 491] on body "​ 2 Dr. Largoza Dashboard Patients Dental Monitoring Shipping Invoices Help Cen…" at bounding box center [549, 271] width 1099 height 542
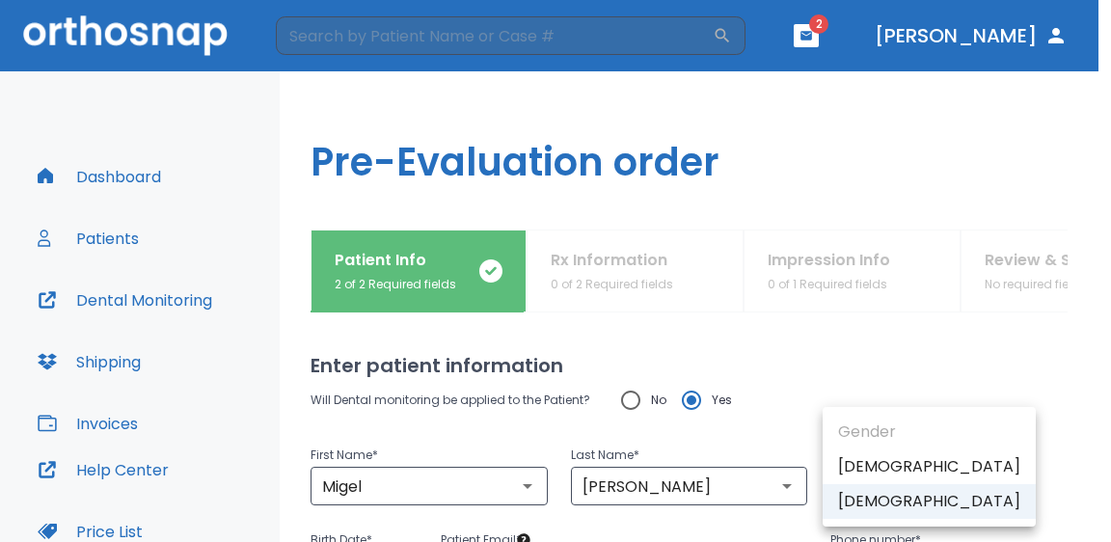
click at [869, 465] on li "Male" at bounding box center [929, 467] width 213 height 35
type input "1"
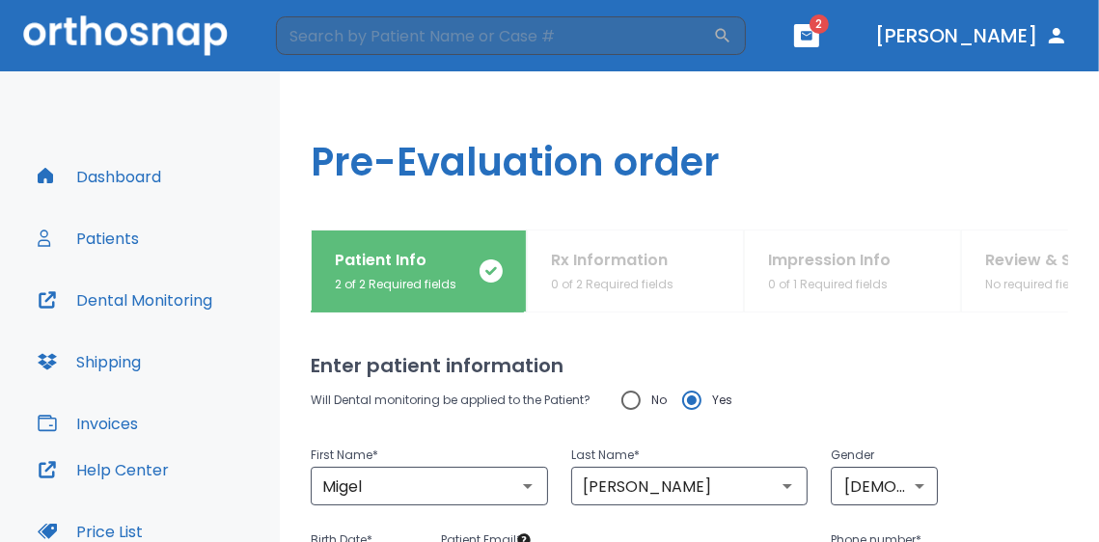
drag, startPoint x: 986, startPoint y: 397, endPoint x: 999, endPoint y: 395, distance: 13.6
click at [991, 396] on div "Will Dental monitoring be applied to the Patient? No Yes" at bounding box center [689, 400] width 757 height 41
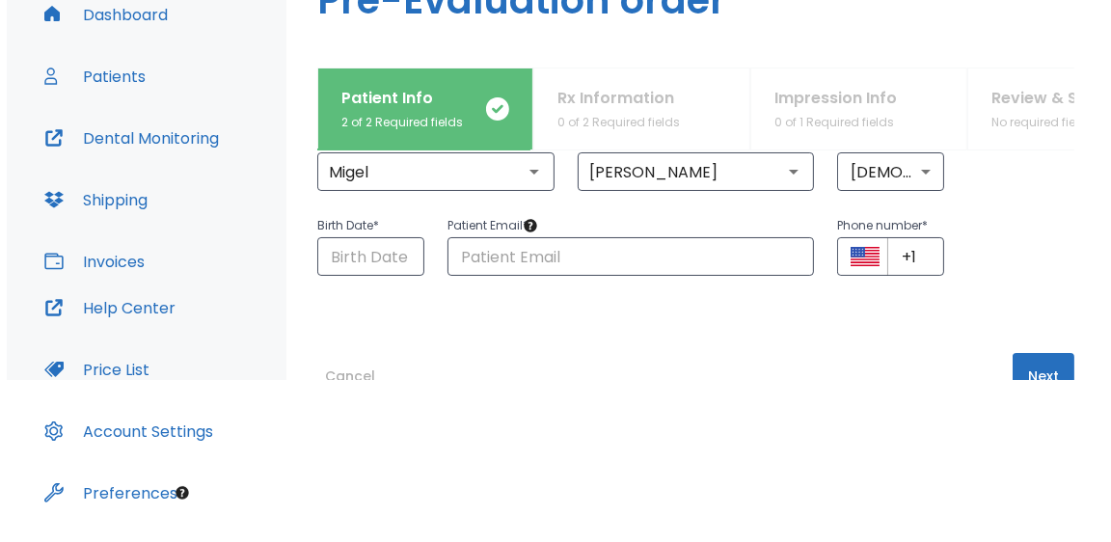
scroll to position [210, 0]
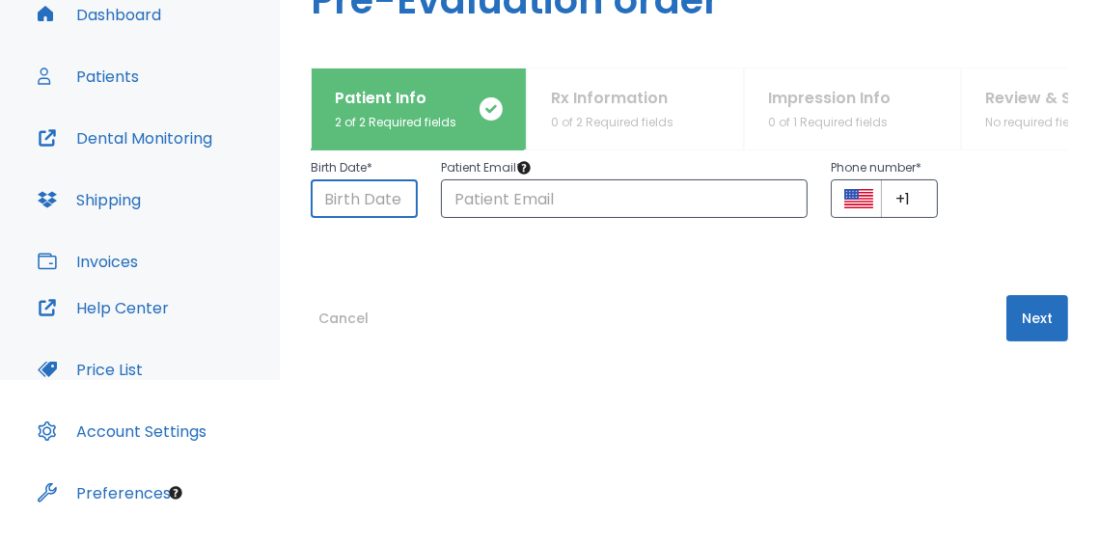
click at [367, 196] on input "Choose date" at bounding box center [364, 198] width 107 height 39
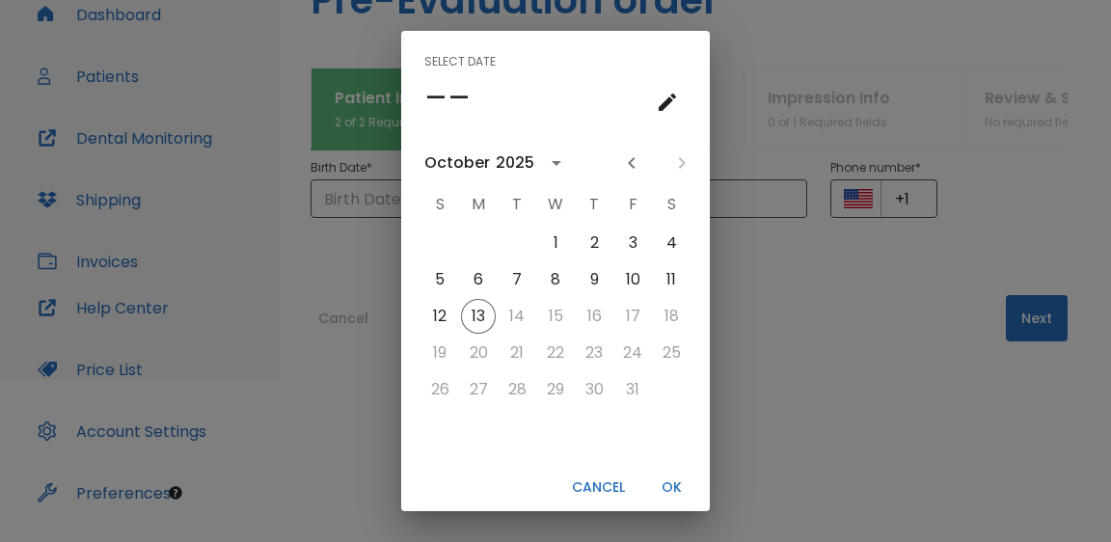
drag, startPoint x: 502, startPoint y: 69, endPoint x: 426, endPoint y: 93, distance: 78.7
click at [478, 76] on div "Select date ––" at bounding box center [555, 82] width 309 height 102
click at [426, 93] on h4 "––" at bounding box center [447, 97] width 46 height 41
click at [668, 95] on icon "calendar view is open, go to text input view" at bounding box center [667, 102] width 17 height 17
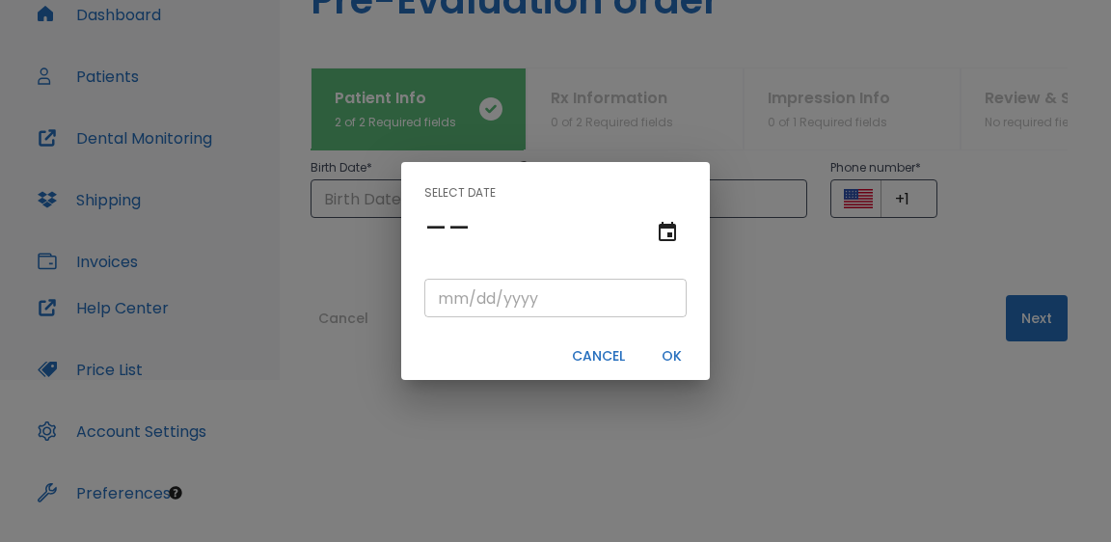
click at [481, 295] on input "tel" at bounding box center [555, 298] width 262 height 39
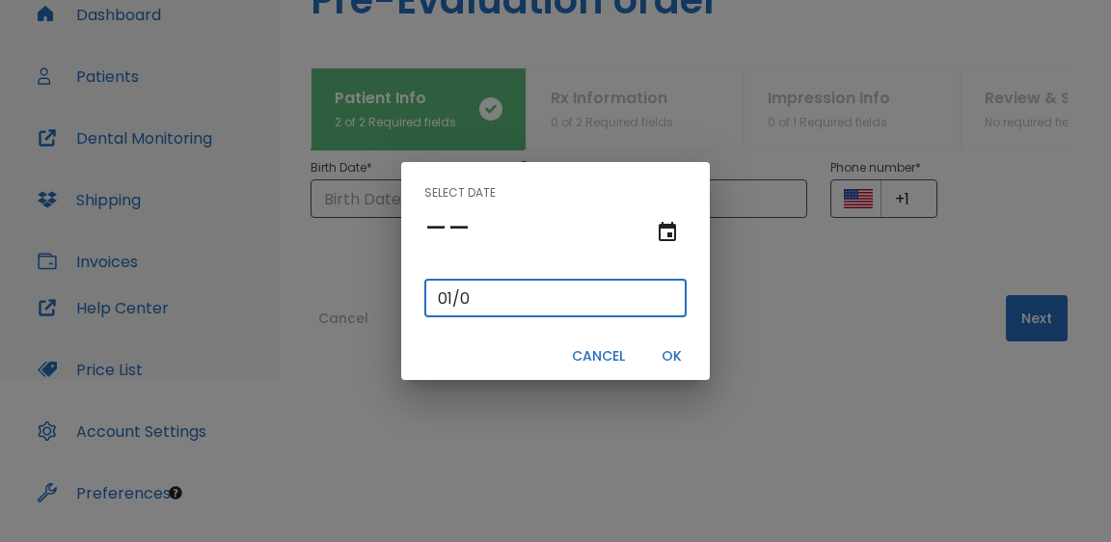
type input "01/01/"
type input "01/01/0002"
type input "01/01/20"
type input "01/01/0200"
type input "01/01/200"
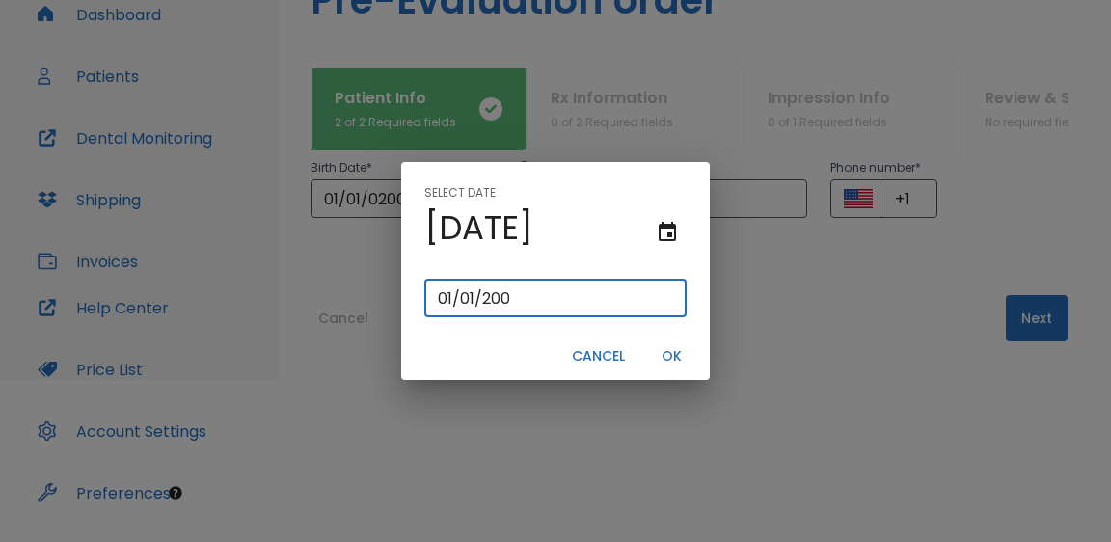
type input "01/01/2000"
click at [676, 346] on button "OK" at bounding box center [671, 357] width 62 height 32
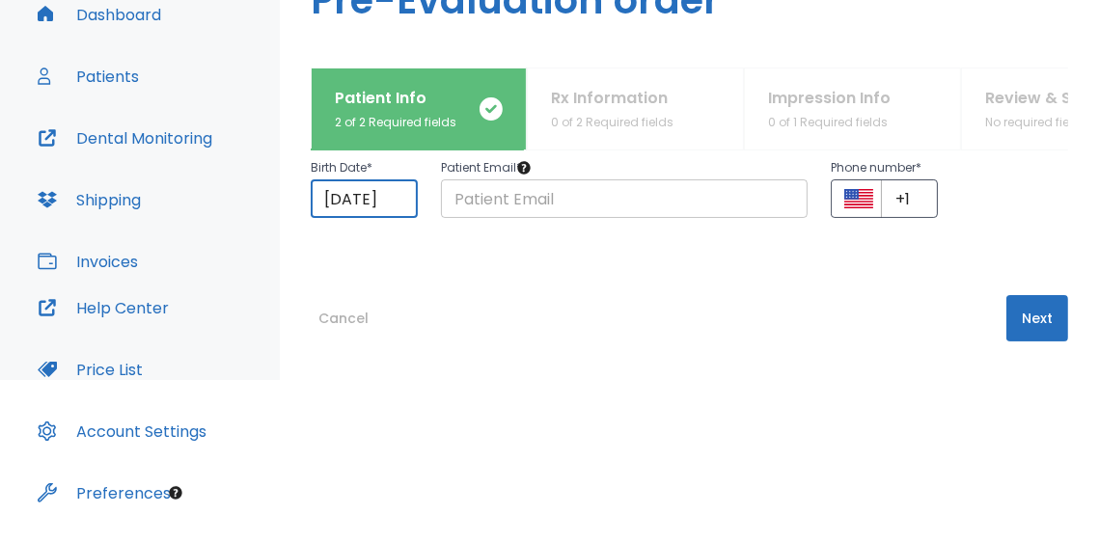
scroll to position [0, 0]
click at [545, 194] on input "text" at bounding box center [625, 198] width 368 height 39
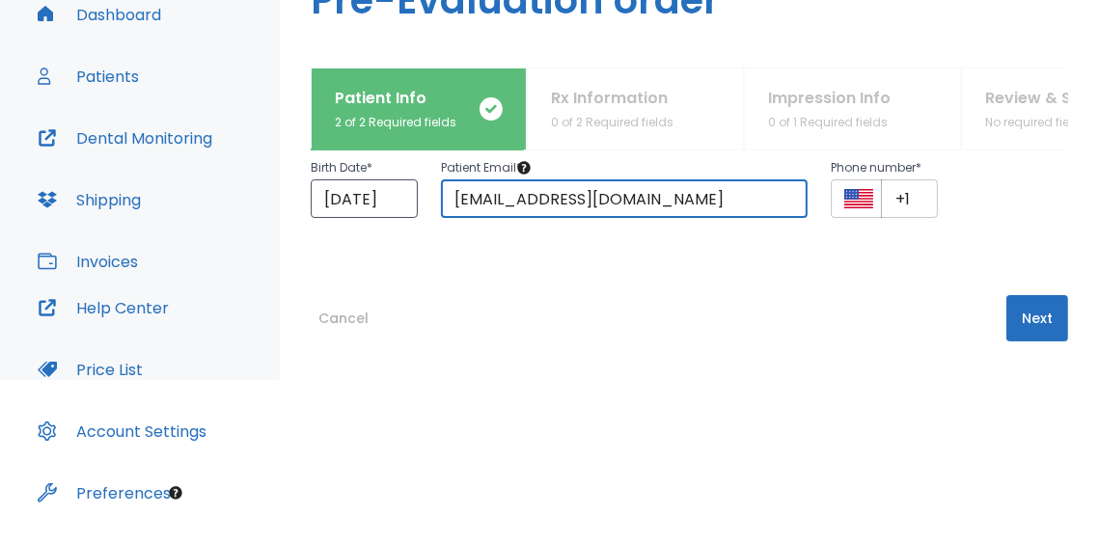
type input "miguelvar24@gmail.com"
click at [907, 199] on input "+1" at bounding box center [909, 198] width 57 height 39
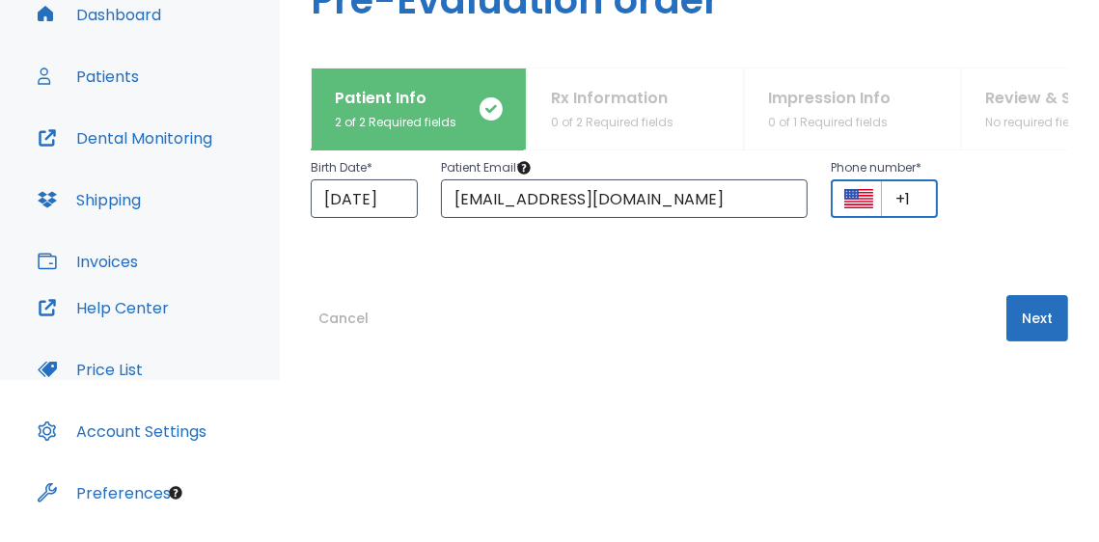
click at [907, 199] on input "+1" at bounding box center [909, 198] width 57 height 39
click at [902, 194] on input "+1" at bounding box center [909, 198] width 57 height 39
type input "+1 (707) 416-5060"
click at [1006, 296] on button "Next" at bounding box center [1037, 318] width 62 height 46
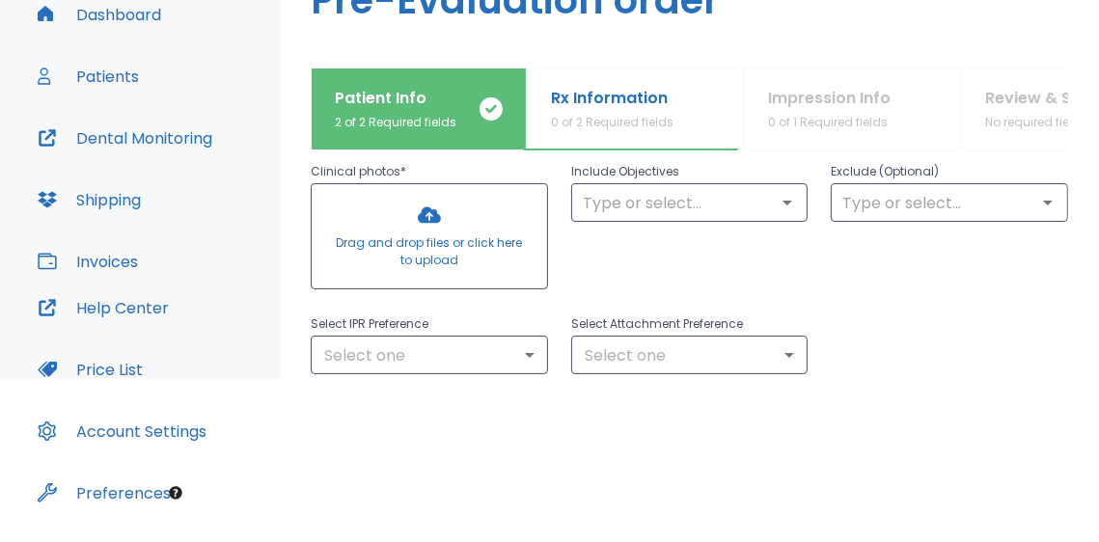
scroll to position [0, 0]
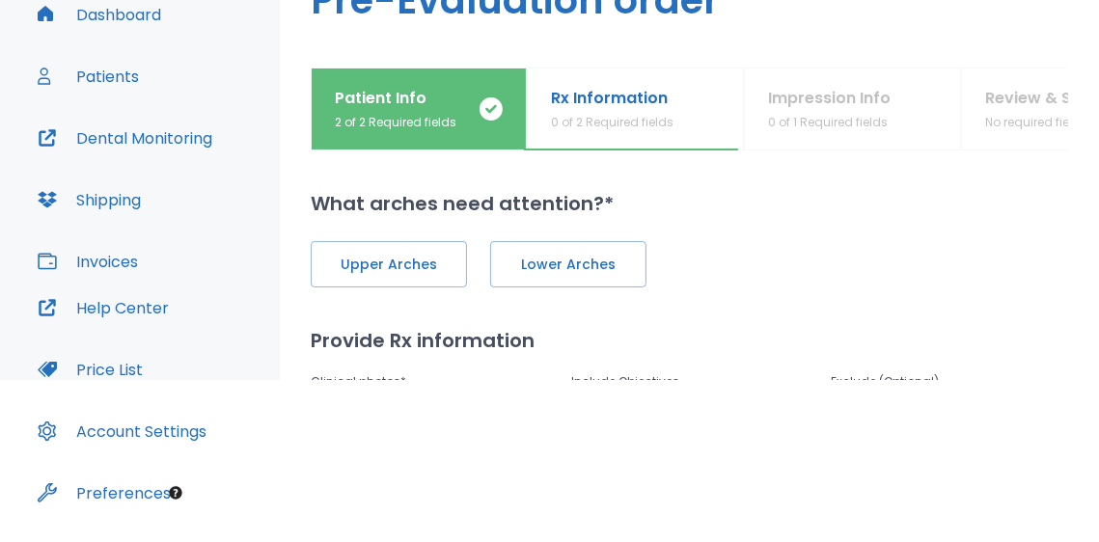
click at [428, 286] on div "Upper Arches Lower Arches Provide Rx information Clinical photos * Drag and dro…" at bounding box center [689, 401] width 757 height 367
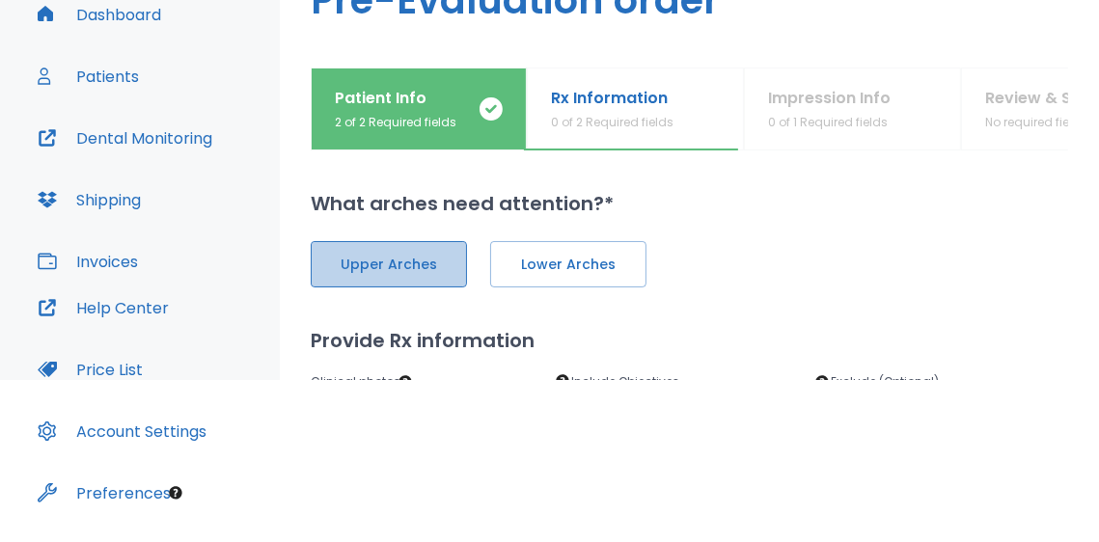
drag, startPoint x: 413, startPoint y: 265, endPoint x: 455, endPoint y: 265, distance: 42.4
click at [422, 265] on span "Upper Arches" at bounding box center [389, 265] width 116 height 20
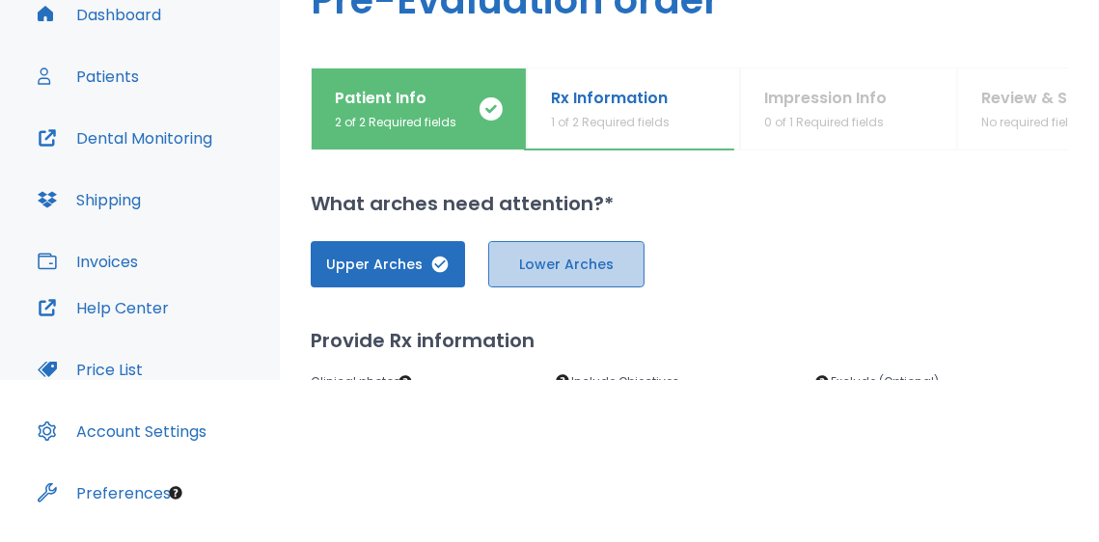
click at [512, 265] on span "Lower Arches" at bounding box center [566, 265] width 116 height 20
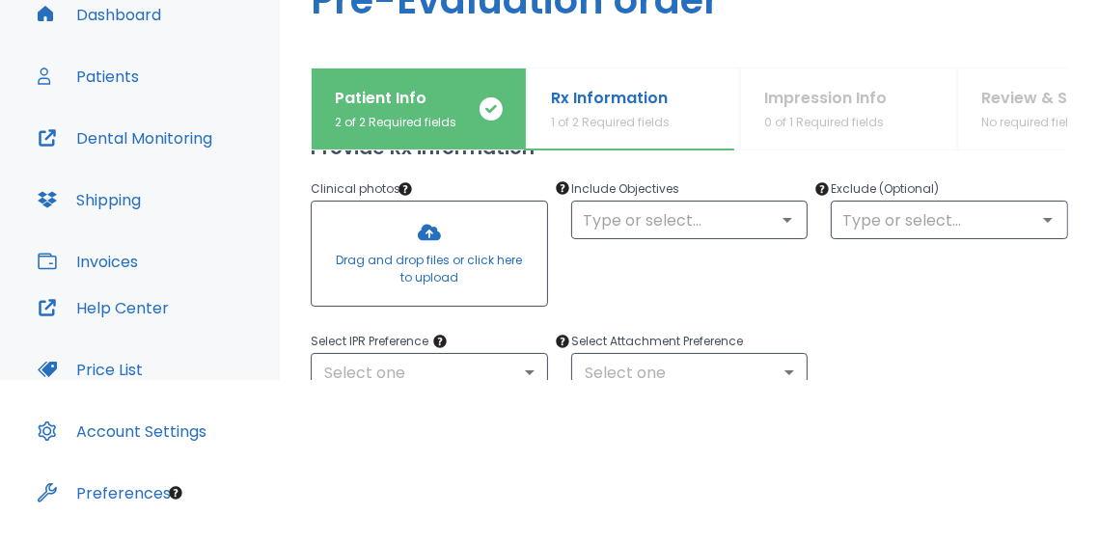
click at [413, 254] on div at bounding box center [429, 254] width 235 height 104
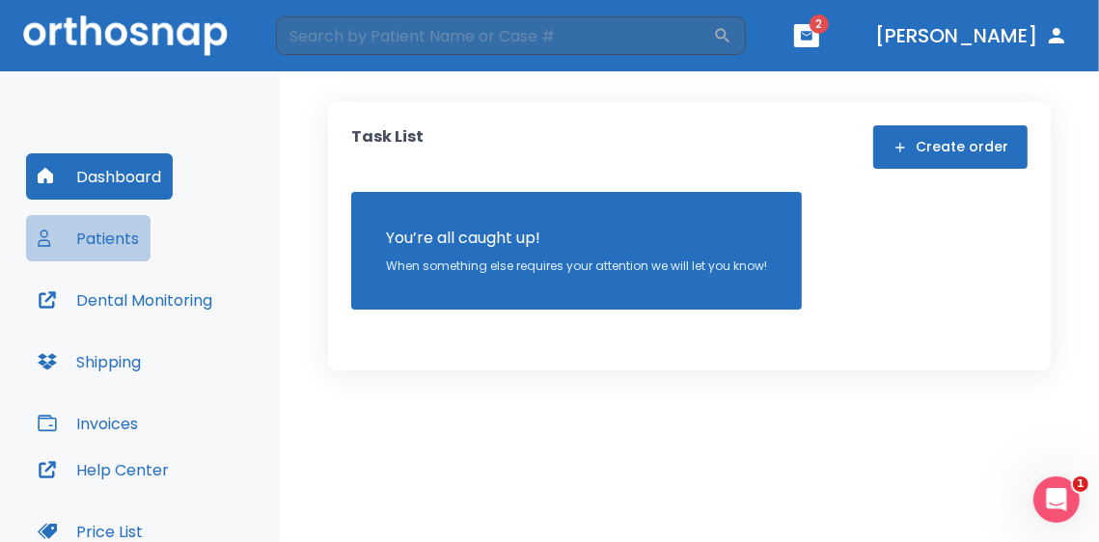
click at [124, 224] on button "Patients" at bounding box center [88, 238] width 124 height 46
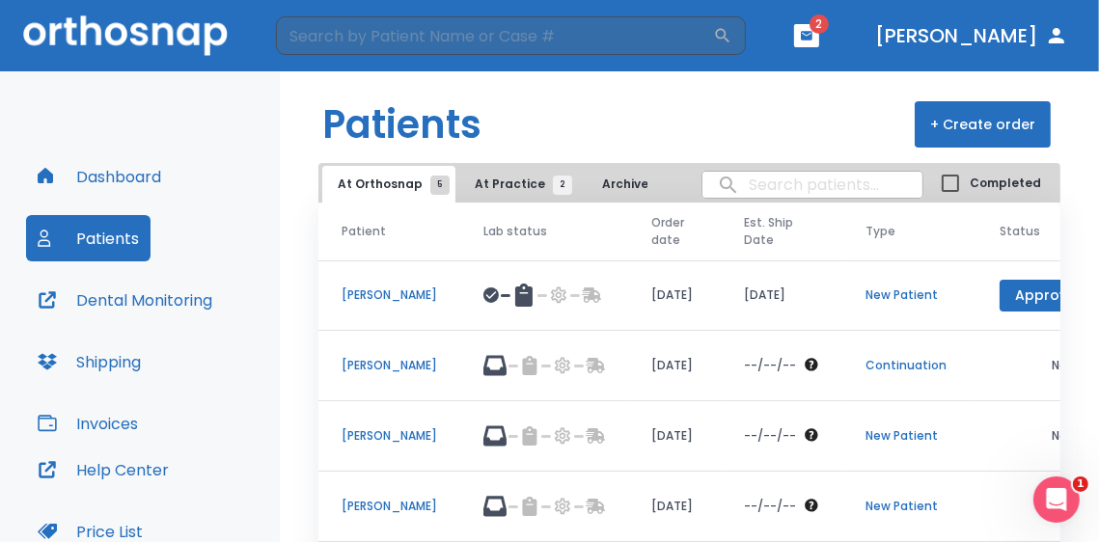
scroll to position [139, 0]
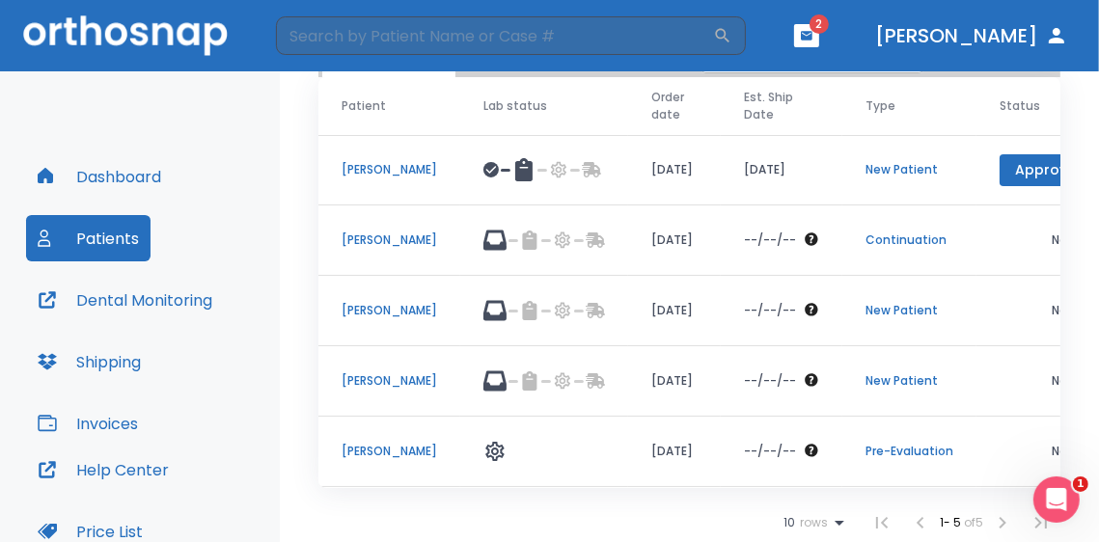
click at [401, 443] on p "[PERSON_NAME]" at bounding box center [388, 451] width 95 height 17
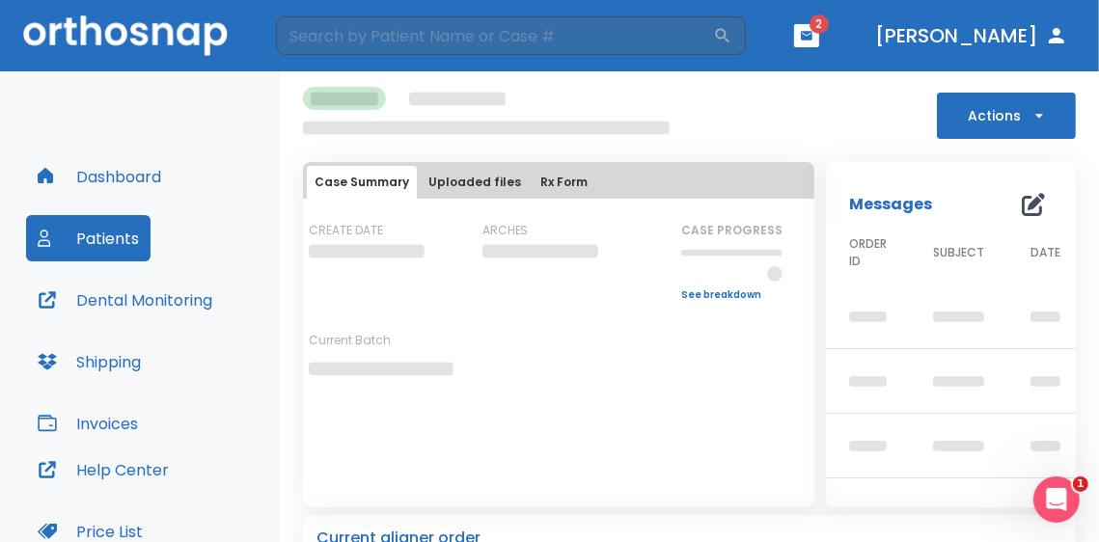
click at [464, 182] on button "Uploaded files" at bounding box center [475, 182] width 108 height 33
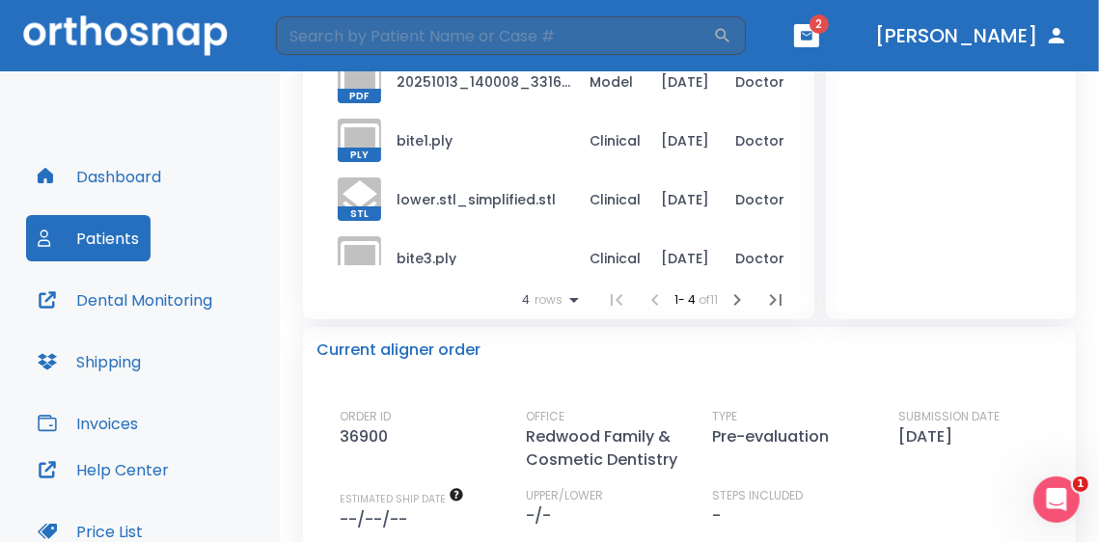
scroll to position [556, 0]
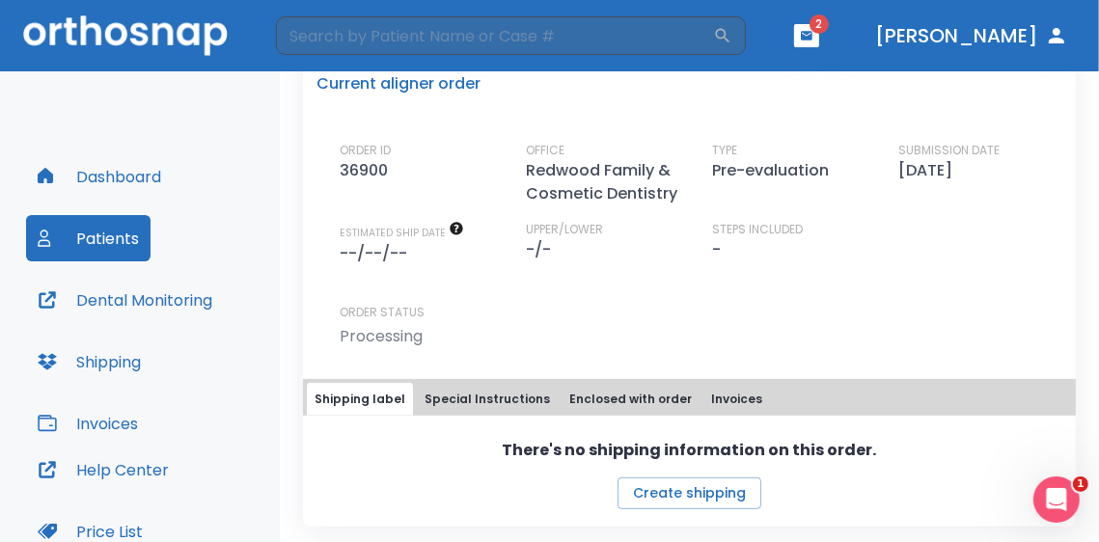
click at [631, 367] on div "Current aligner order ORDER ID 36900 OFFICE Redwood Family & Cosmetic Dentistry…" at bounding box center [689, 294] width 773 height 466
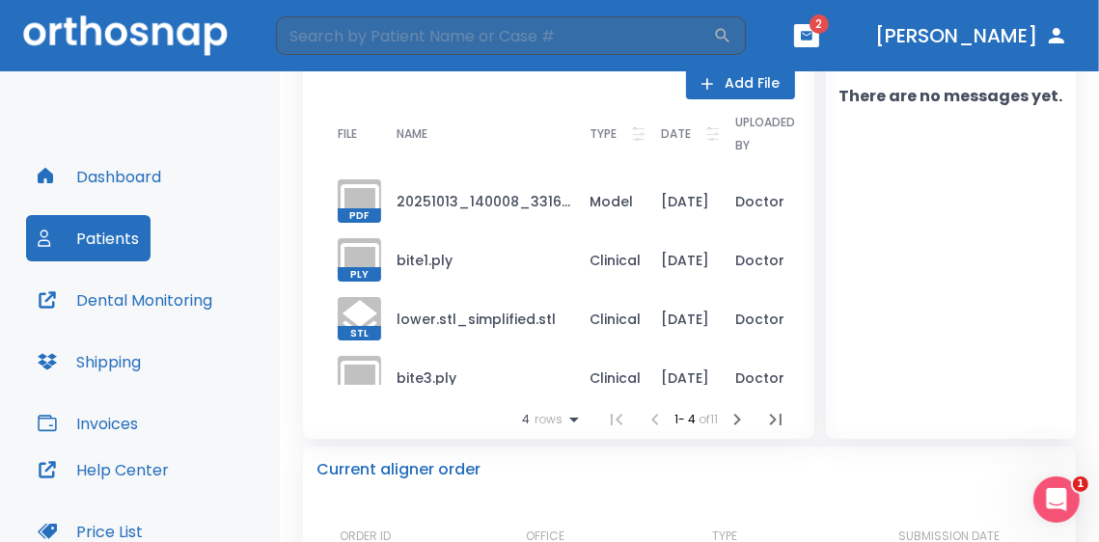
scroll to position [0, 0]
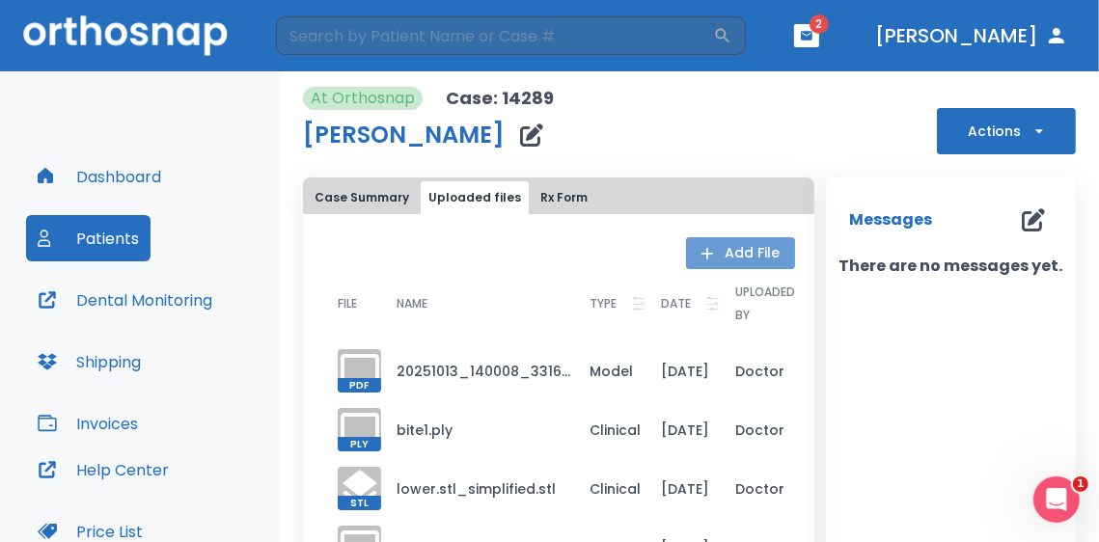
click at [726, 259] on button "Add File" at bounding box center [740, 253] width 109 height 32
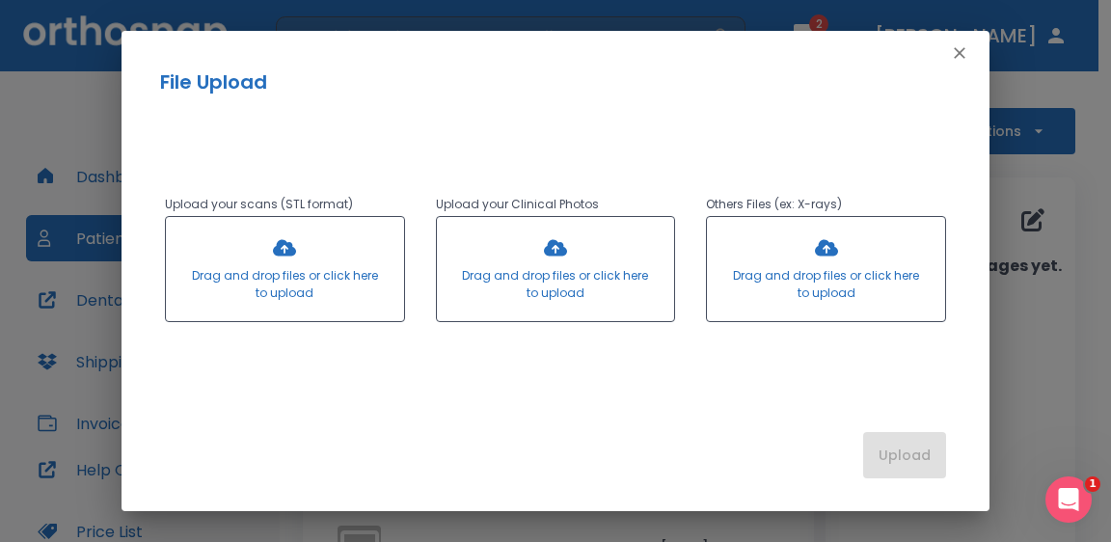
click at [360, 271] on div at bounding box center [285, 269] width 238 height 104
click at [807, 270] on div at bounding box center [826, 269] width 238 height 104
click at [804, 252] on div at bounding box center [826, 269] width 238 height 104
click at [331, 305] on div at bounding box center [285, 269] width 238 height 104
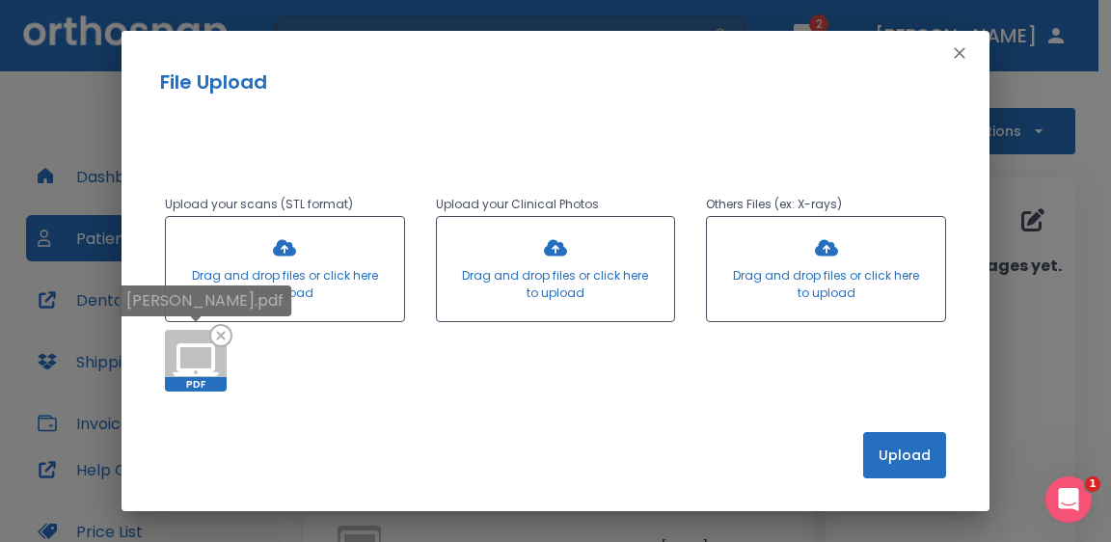
click at [223, 334] on icon at bounding box center [220, 335] width 23 height 23
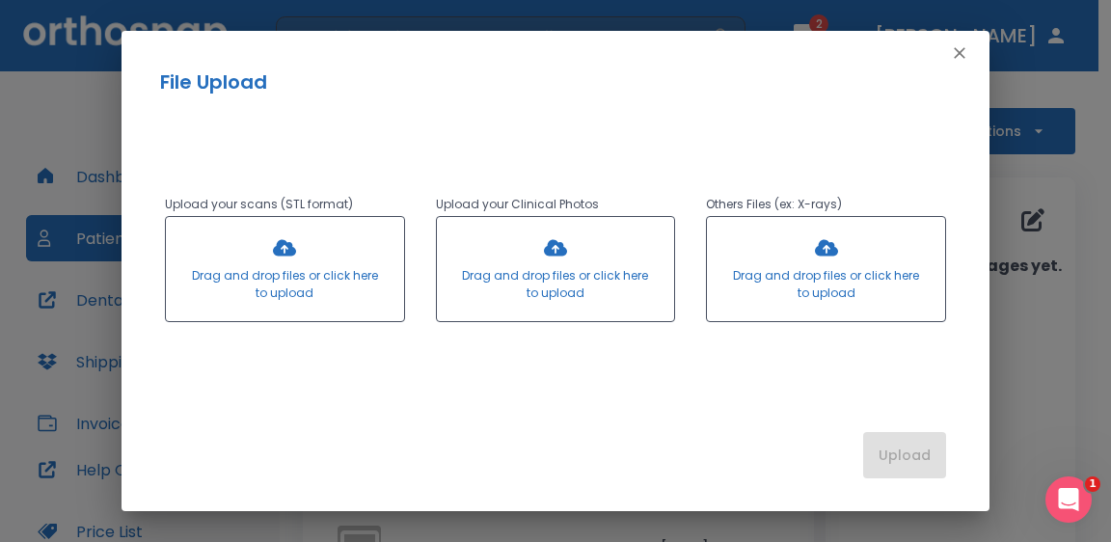
click at [814, 225] on div at bounding box center [826, 269] width 238 height 104
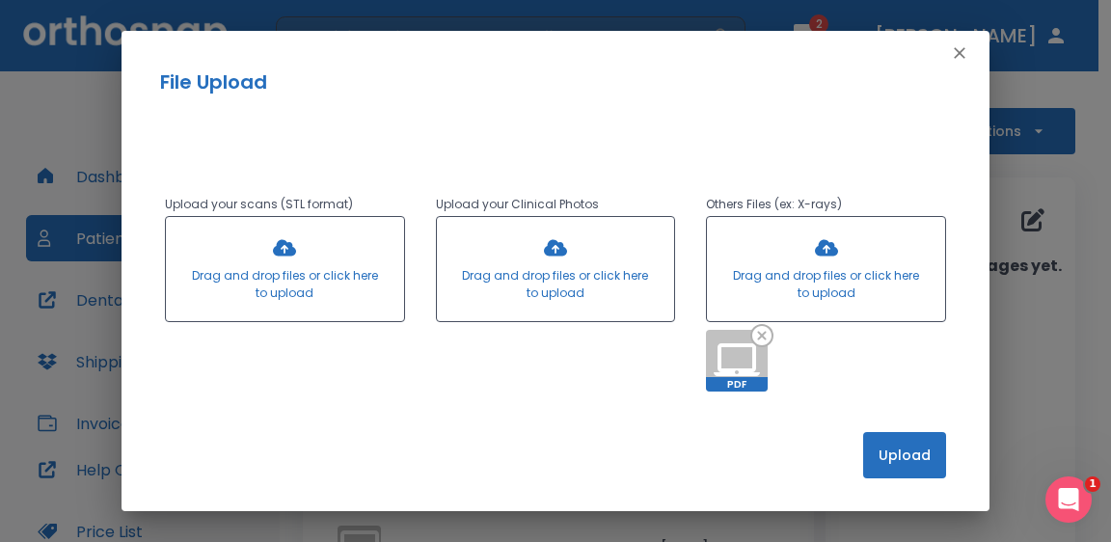
click at [906, 460] on button "Upload" at bounding box center [904, 455] width 83 height 46
